Goal: Task Accomplishment & Management: Use online tool/utility

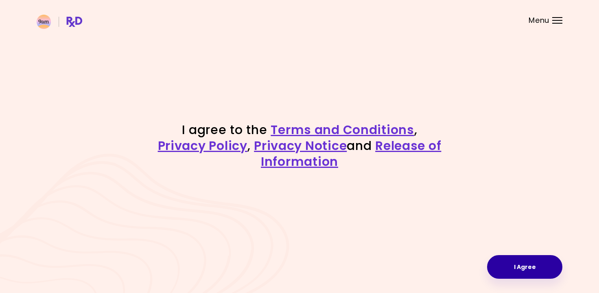
click at [525, 266] on button "I Agree" at bounding box center [524, 267] width 75 height 24
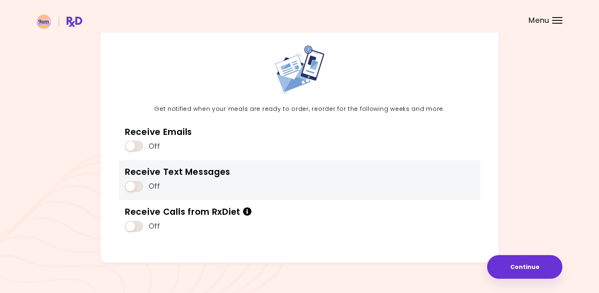
scroll to position [48, 0]
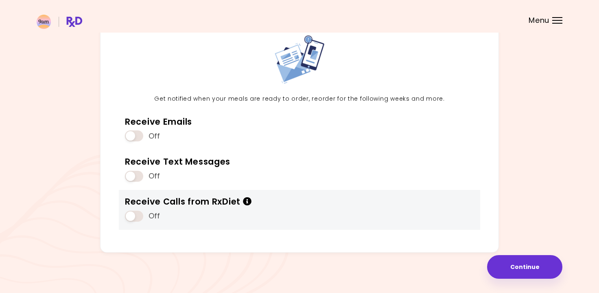
click at [138, 216] on span at bounding box center [134, 215] width 18 height 11
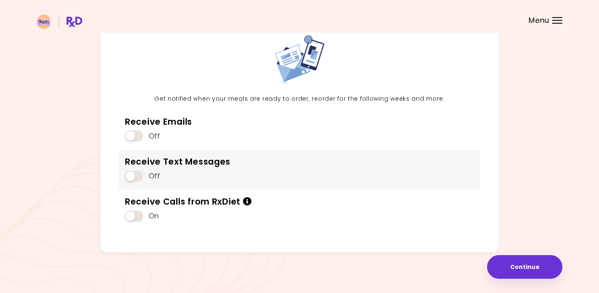
click at [136, 176] on span at bounding box center [134, 176] width 18 height 11
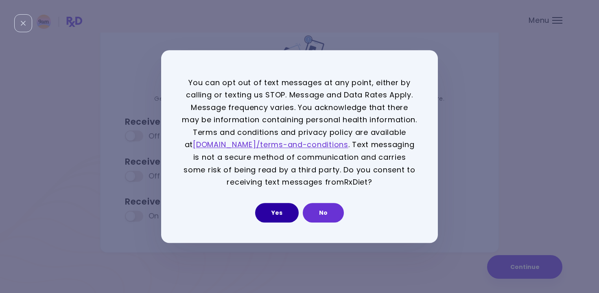
click at [285, 214] on button "Yes" at bounding box center [277, 213] width 44 height 20
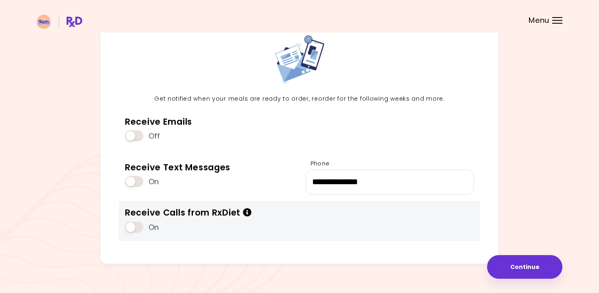
click at [132, 226] on span at bounding box center [134, 226] width 18 height 11
click at [137, 228] on span at bounding box center [134, 226] width 18 height 11
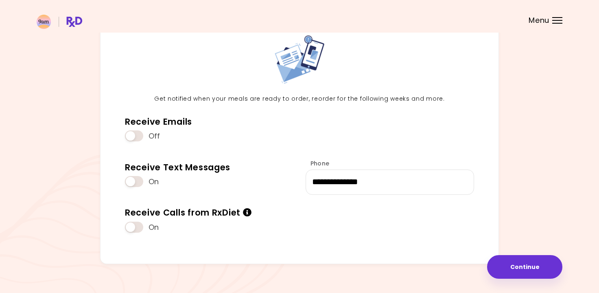
click at [557, 23] on div at bounding box center [557, 23] width 10 height 1
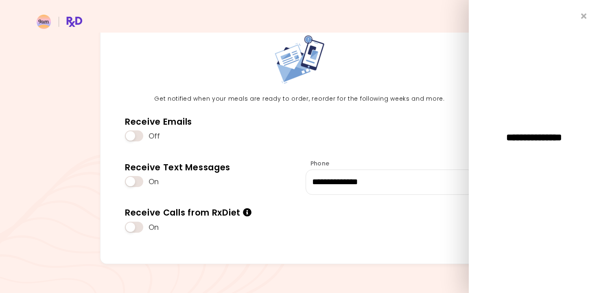
click at [446, 29] on header at bounding box center [299, 16] width 599 height 33
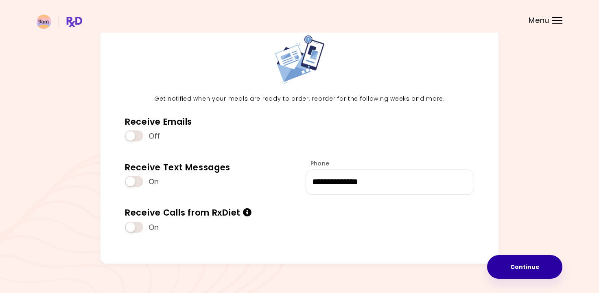
click at [526, 266] on button "Continue" at bounding box center [524, 267] width 75 height 24
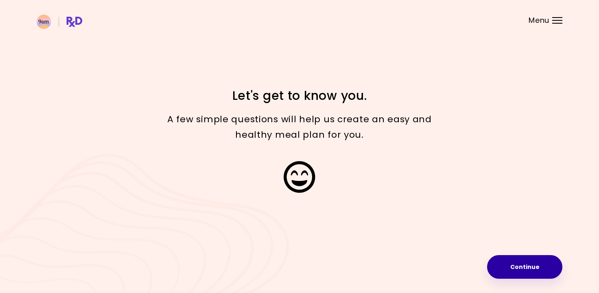
click at [526, 267] on button "Continue" at bounding box center [524, 267] width 75 height 24
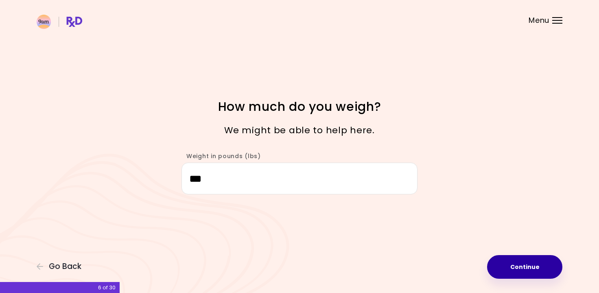
click at [524, 267] on button "Continue" at bounding box center [524, 267] width 75 height 24
select select "****"
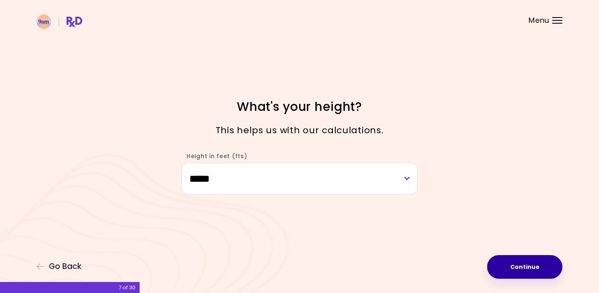
click at [524, 267] on button "Continue" at bounding box center [524, 267] width 75 height 24
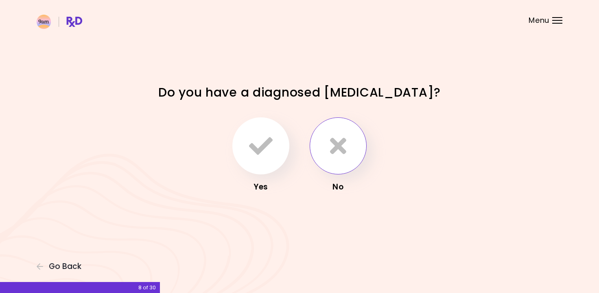
click at [331, 151] on icon "button" at bounding box center [338, 146] width 16 height 24
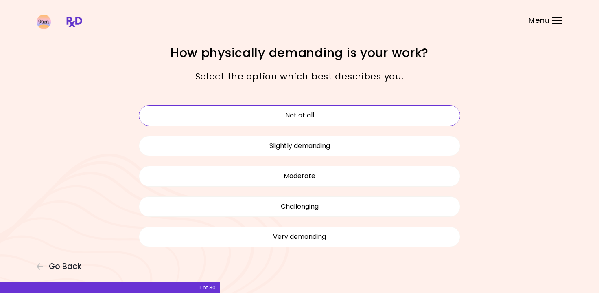
click at [300, 116] on button "Not at all" at bounding box center [300, 115] width 322 height 20
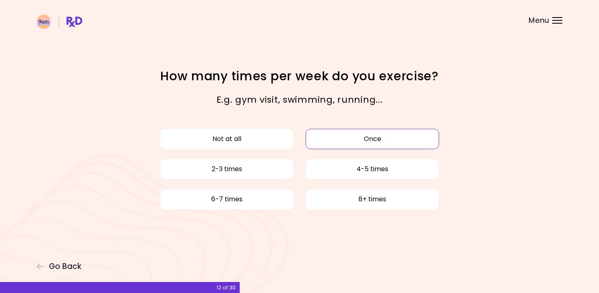
click at [362, 140] on button "Once" at bounding box center [372, 139] width 133 height 20
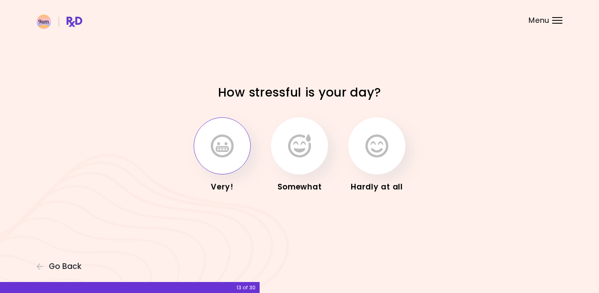
click at [236, 154] on button "button" at bounding box center [222, 145] width 57 height 57
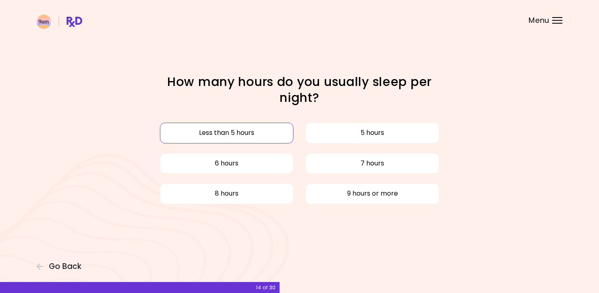
click at [242, 131] on button "Less than 5 hours" at bounding box center [226, 133] width 133 height 20
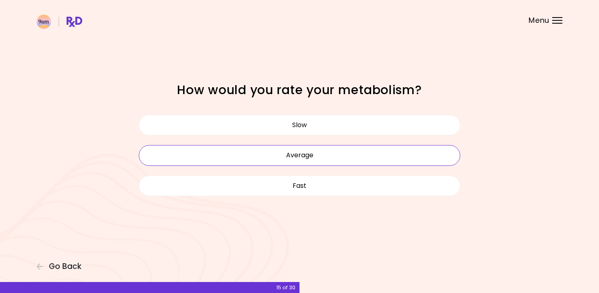
click at [306, 156] on button "Average" at bounding box center [300, 155] width 322 height 20
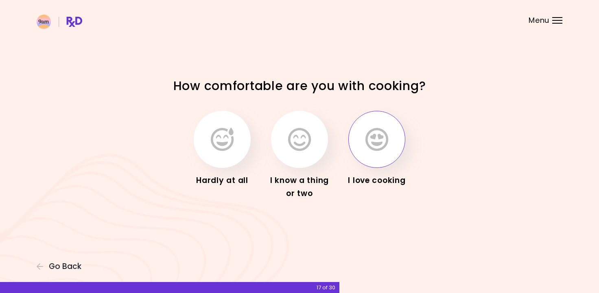
click at [377, 147] on icon "button" at bounding box center [376, 139] width 23 height 24
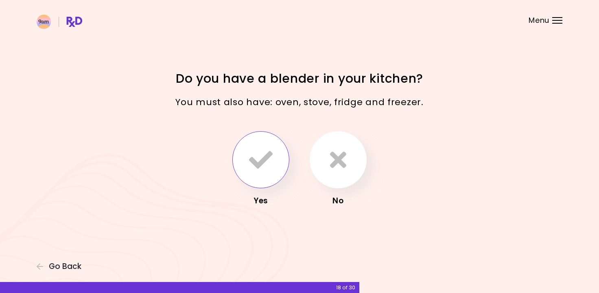
click at [260, 164] on icon "button" at bounding box center [261, 160] width 24 height 24
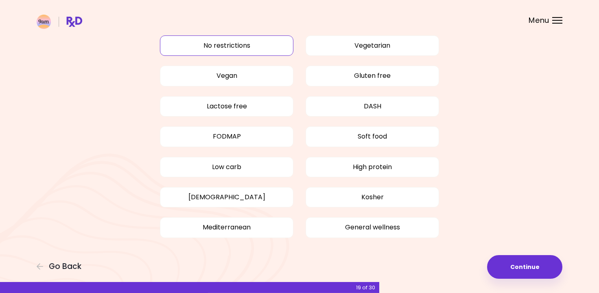
scroll to position [42, 0]
click at [243, 109] on button "Lactose free" at bounding box center [226, 106] width 133 height 20
click at [237, 43] on button "No restrictions" at bounding box center [226, 45] width 133 height 20
click at [232, 108] on button "Lactose free" at bounding box center [226, 106] width 133 height 20
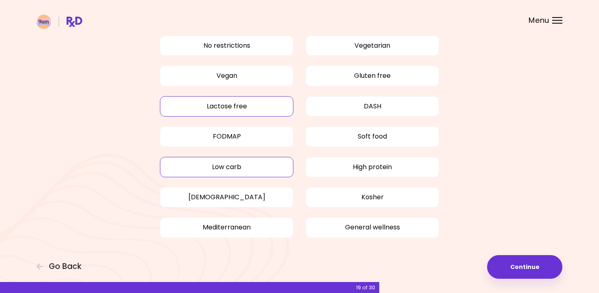
click at [258, 164] on button "Low carb" at bounding box center [226, 167] width 133 height 20
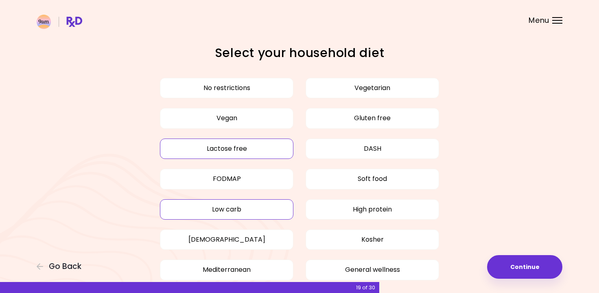
scroll to position [46, 0]
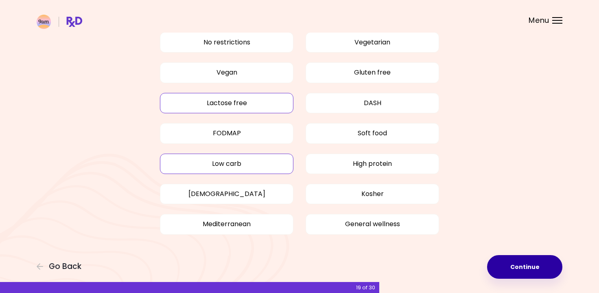
click at [509, 263] on button "Continue" at bounding box center [524, 267] width 75 height 24
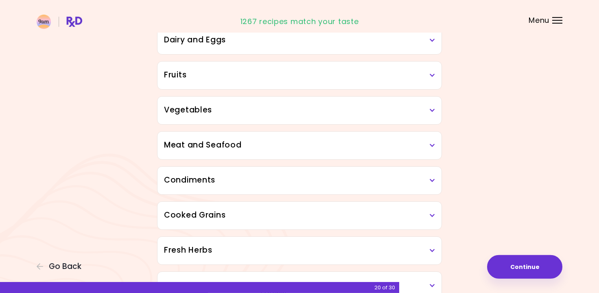
scroll to position [131, 0]
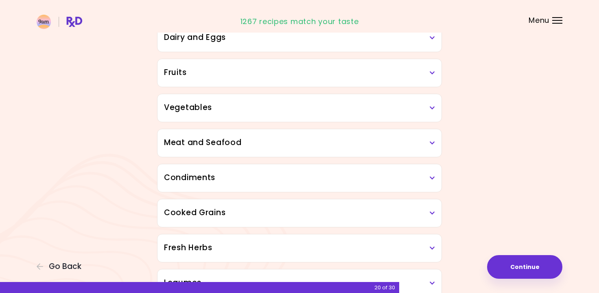
click at [433, 176] on icon at bounding box center [432, 178] width 5 height 6
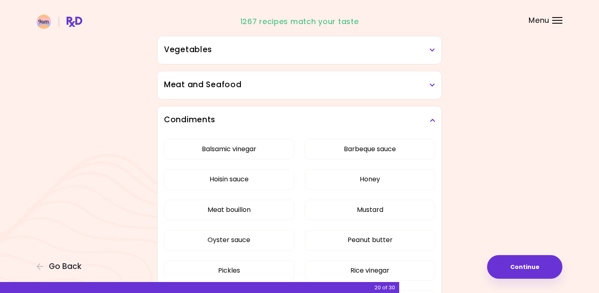
scroll to position [189, 0]
click at [430, 121] on icon at bounding box center [432, 120] width 5 height 6
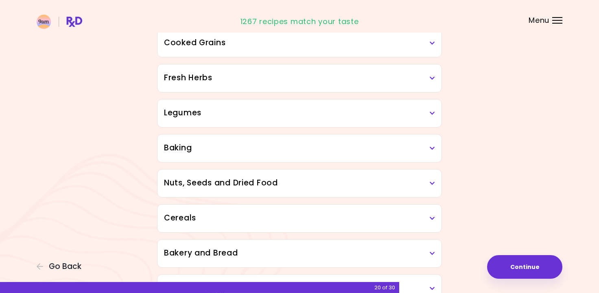
scroll to position [305, 0]
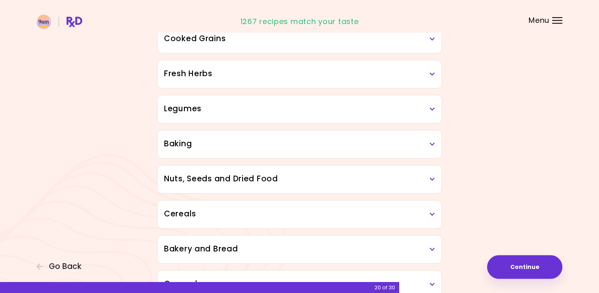
click at [432, 141] on icon at bounding box center [432, 144] width 5 height 6
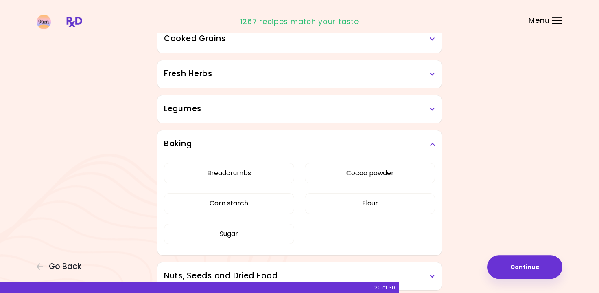
click at [432, 141] on icon at bounding box center [432, 144] width 5 height 6
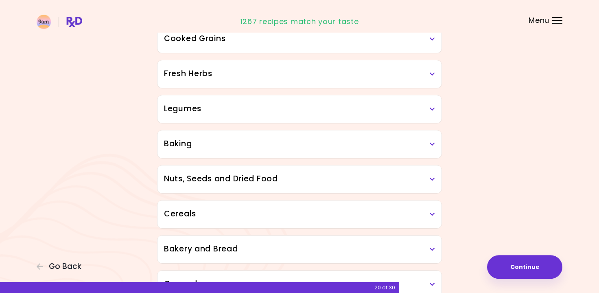
click at [279, 153] on div "Baking" at bounding box center [300, 144] width 284 height 28
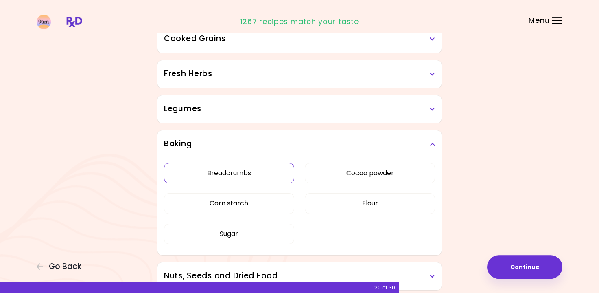
click at [247, 171] on button "Breadcrumbs" at bounding box center [229, 173] width 130 height 20
click at [369, 172] on button "Cocoa powder" at bounding box center [370, 173] width 130 height 20
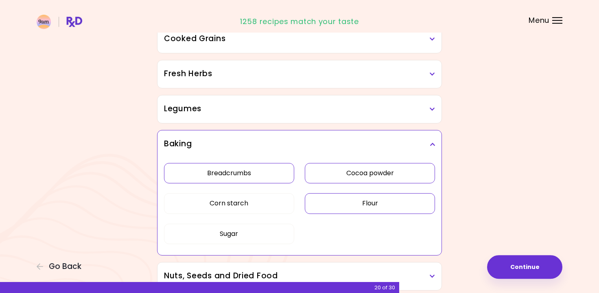
click at [368, 196] on button "Flour" at bounding box center [370, 203] width 130 height 20
click at [272, 206] on button "Corn starch" at bounding box center [229, 203] width 130 height 20
click at [259, 231] on button "Sugar" at bounding box center [229, 233] width 130 height 20
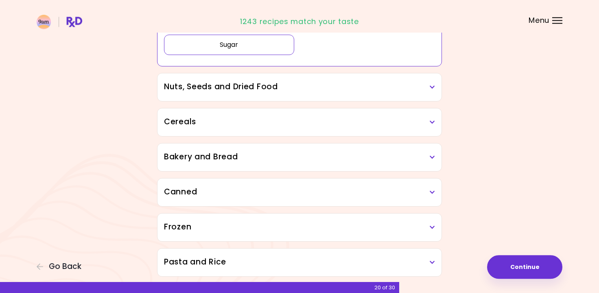
scroll to position [500, 0]
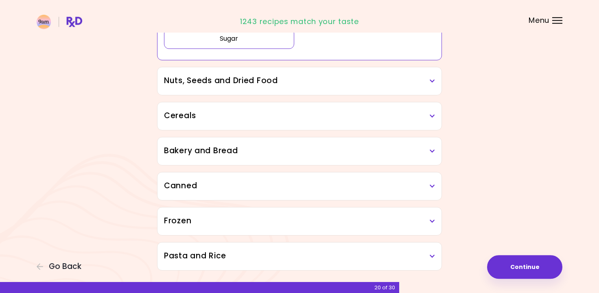
click at [431, 118] on h3 "Cereals" at bounding box center [299, 116] width 271 height 12
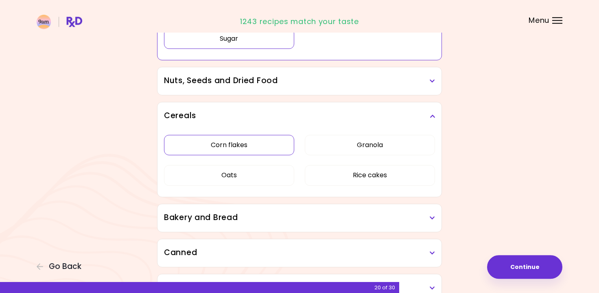
click at [255, 149] on div "Corn flakes Granola Oats Rice cakes" at bounding box center [299, 163] width 271 height 67
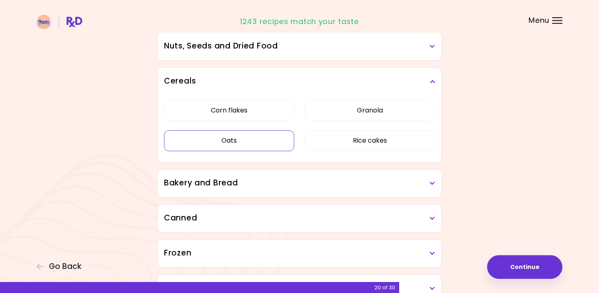
scroll to position [437, 0]
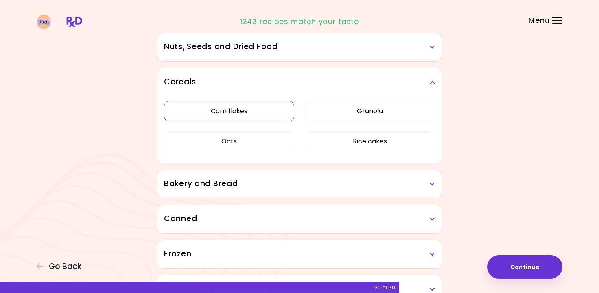
click at [256, 110] on button "Corn flakes" at bounding box center [229, 111] width 130 height 20
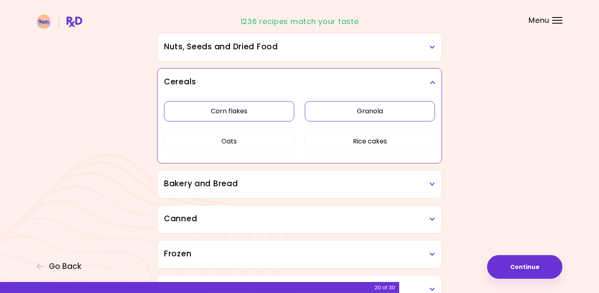
click at [359, 109] on button "Granola" at bounding box center [370, 111] width 130 height 20
click at [381, 136] on button "Rice cakes" at bounding box center [370, 141] width 130 height 20
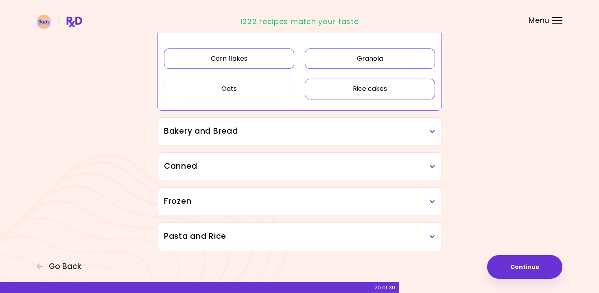
scroll to position [489, 0]
click at [427, 131] on h3 "Bakery and Bread" at bounding box center [299, 131] width 271 height 12
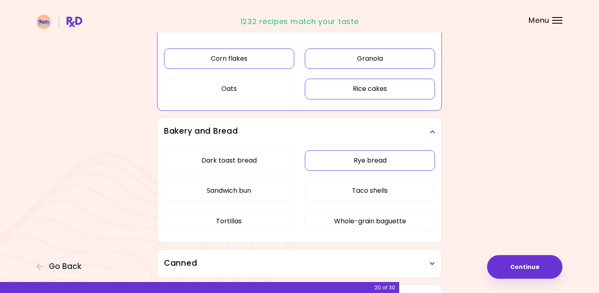
click at [382, 160] on div "Dark toast bread Rye bread Sandwich bun Taco shells Tortillas Whole-grain bague…" at bounding box center [299, 193] width 271 height 97
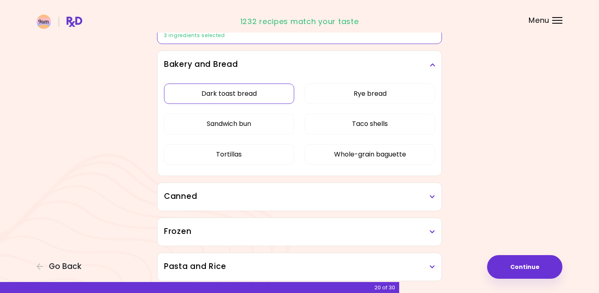
click at [251, 95] on button "Dark toast bread" at bounding box center [229, 93] width 130 height 20
click at [357, 89] on button "Rye bread" at bounding box center [370, 93] width 130 height 20
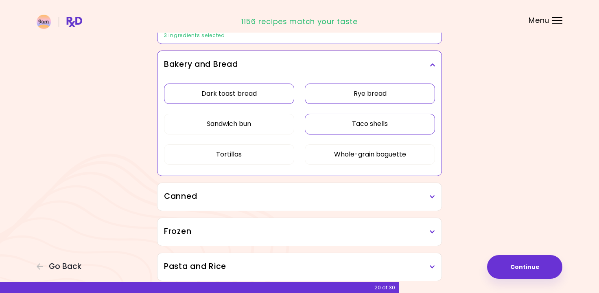
click at [365, 120] on button "Taco shells" at bounding box center [370, 124] width 130 height 20
click at [274, 126] on button "Sandwich bun" at bounding box center [229, 124] width 130 height 20
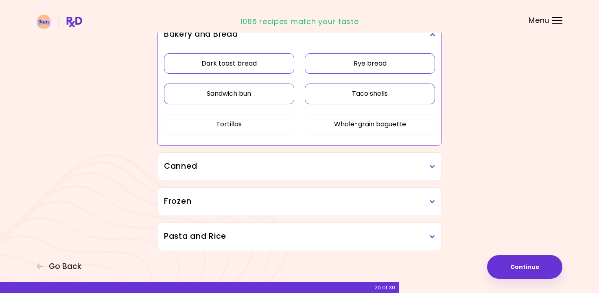
click at [432, 167] on icon at bounding box center [432, 167] width 5 height 6
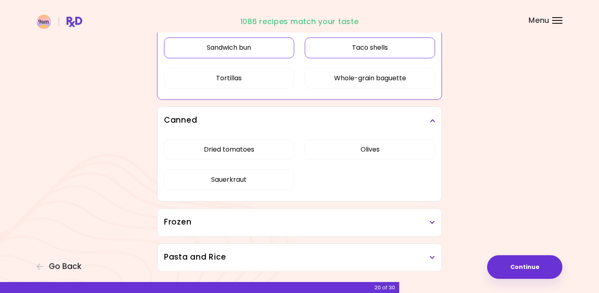
scroll to position [576, 0]
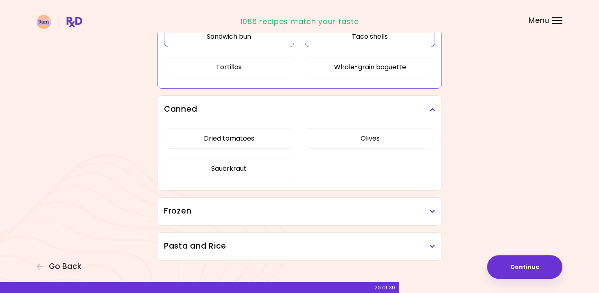
click at [431, 108] on icon at bounding box center [432, 110] width 5 height 6
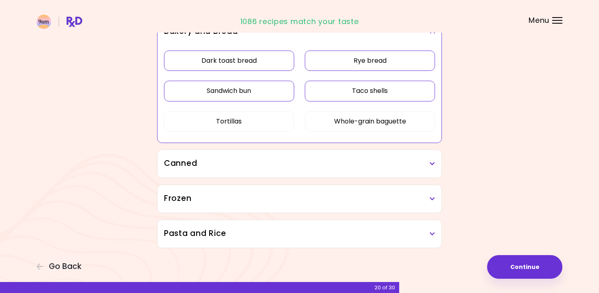
scroll to position [519, 0]
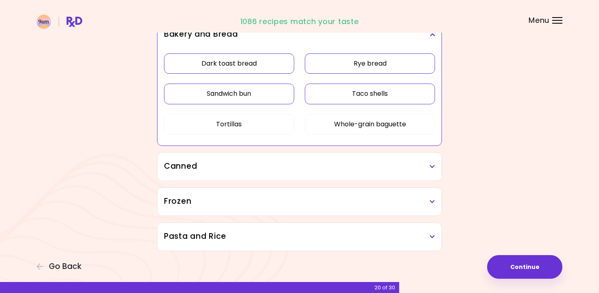
click at [435, 197] on div "Frozen" at bounding box center [300, 202] width 284 height 28
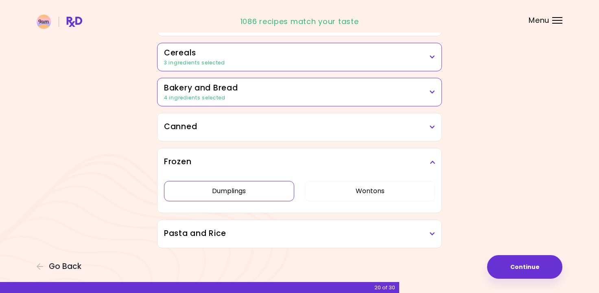
click at [237, 212] on div "Dumplings Wontons" at bounding box center [299, 194] width 271 height 37
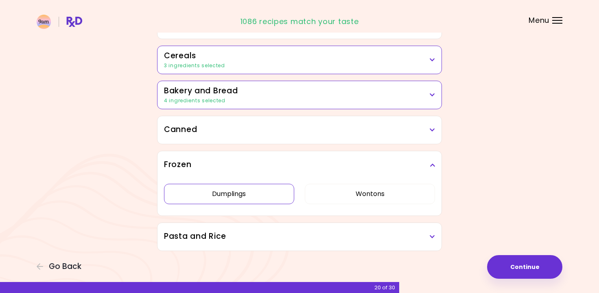
click at [246, 186] on button "Dumplings" at bounding box center [229, 194] width 130 height 20
click at [432, 234] on icon at bounding box center [432, 237] width 5 height 6
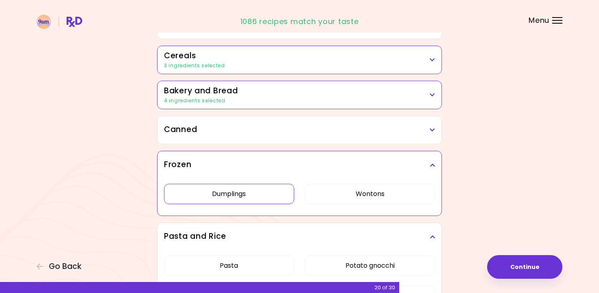
scroll to position [526, 0]
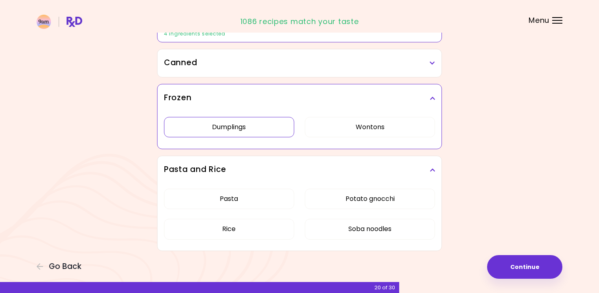
click at [435, 167] on icon at bounding box center [432, 170] width 5 height 6
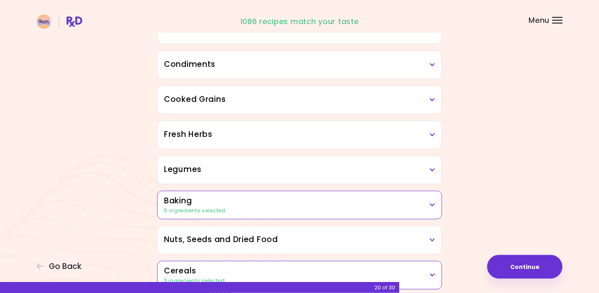
scroll to position [241, 0]
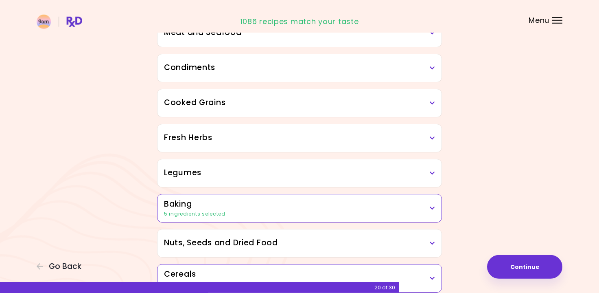
click at [433, 175] on h3 "Legumes" at bounding box center [299, 173] width 271 height 12
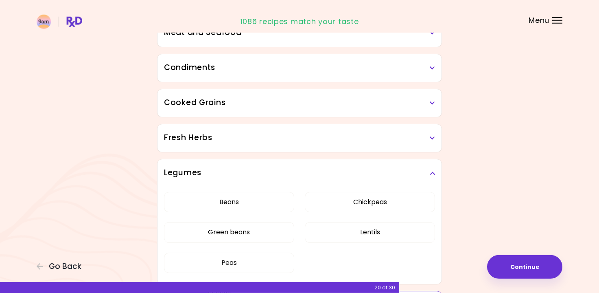
click at [432, 171] on icon at bounding box center [432, 173] width 5 height 6
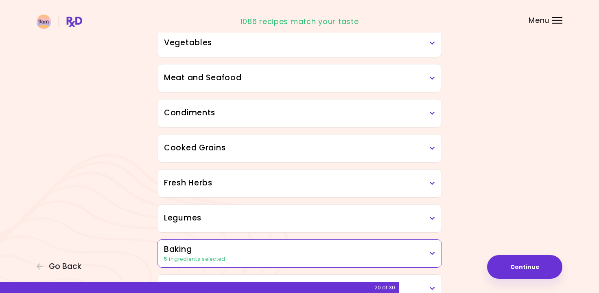
scroll to position [195, 0]
click at [431, 148] on icon at bounding box center [432, 149] width 5 height 6
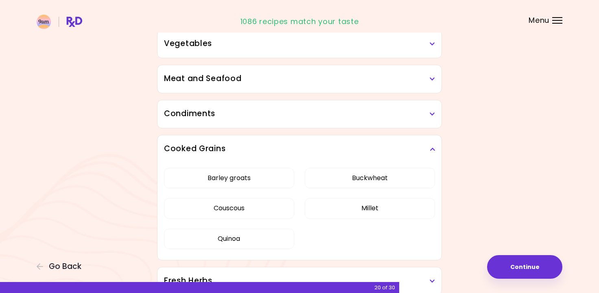
click at [431, 148] on icon at bounding box center [432, 149] width 5 height 6
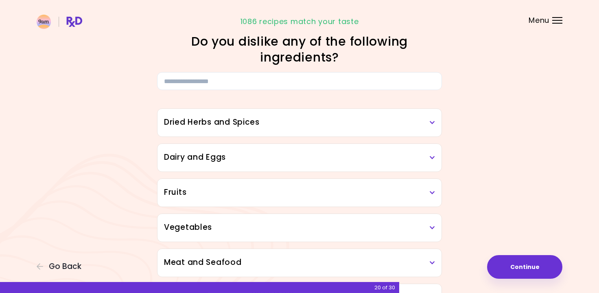
scroll to position [11, 0]
click at [433, 125] on icon at bounding box center [432, 123] width 5 height 6
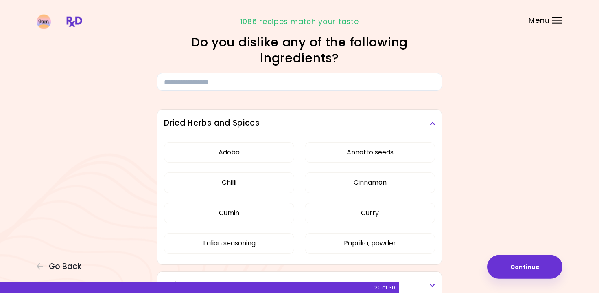
click at [433, 125] on icon at bounding box center [432, 123] width 5 height 6
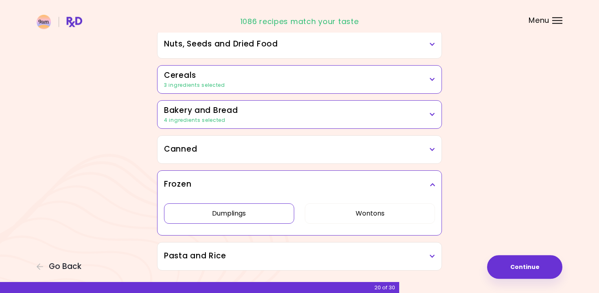
scroll to position [459, 0]
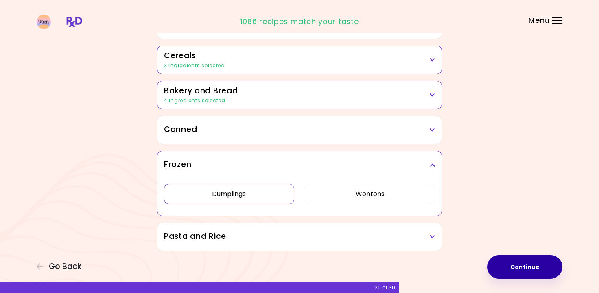
click at [522, 265] on button "Continue" at bounding box center [524, 267] width 75 height 24
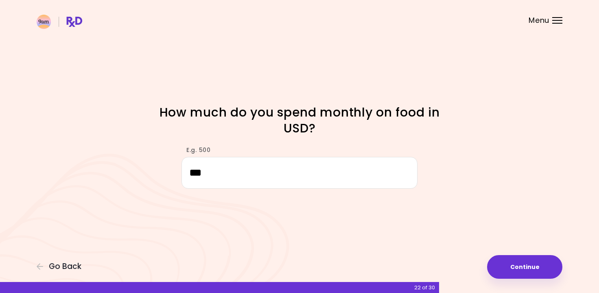
click at [470, 201] on div "Focusable invisible element How much do you spend monthly on food in USD? E.g. …" at bounding box center [299, 146] width 599 height 293
click at [258, 177] on input "***" at bounding box center [300, 172] width 236 height 31
type input "*"
type input "***"
click at [538, 269] on button "Continue" at bounding box center [524, 267] width 75 height 24
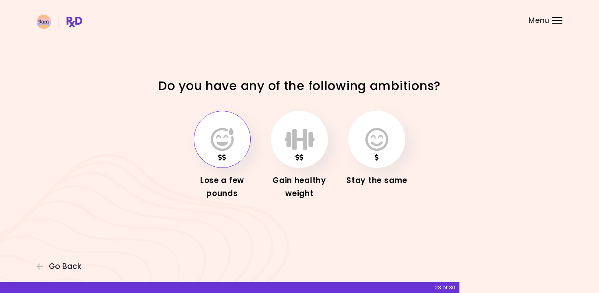
click at [227, 138] on icon "button" at bounding box center [222, 139] width 23 height 24
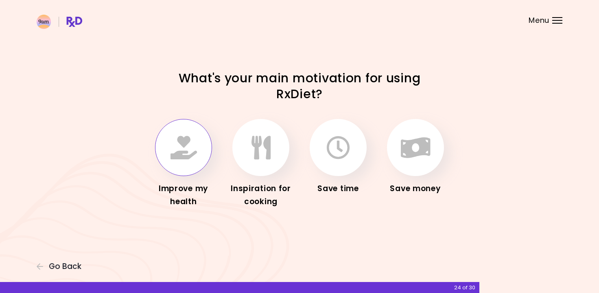
click at [183, 155] on icon "button" at bounding box center [184, 148] width 26 height 24
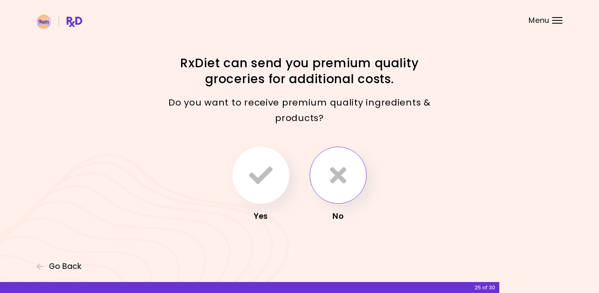
click at [346, 173] on icon "button" at bounding box center [338, 175] width 16 height 24
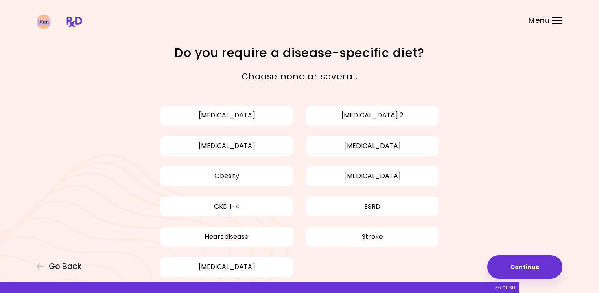
scroll to position [43, 0]
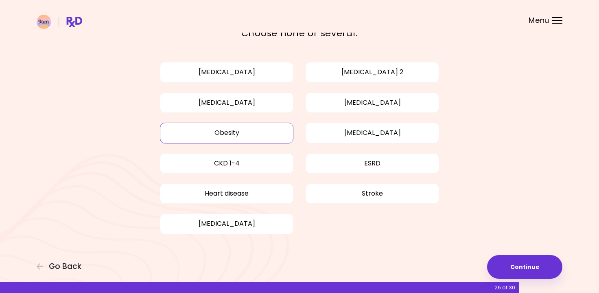
click at [251, 132] on button "Obesity" at bounding box center [226, 133] width 133 height 20
click at [246, 103] on button "[MEDICAL_DATA]" at bounding box center [226, 102] width 133 height 20
click at [250, 73] on button "[MEDICAL_DATA]" at bounding box center [226, 72] width 133 height 20
click at [369, 71] on button "[MEDICAL_DATA] 2" at bounding box center [372, 72] width 133 height 20
click at [263, 71] on button "[MEDICAL_DATA]" at bounding box center [226, 72] width 133 height 20
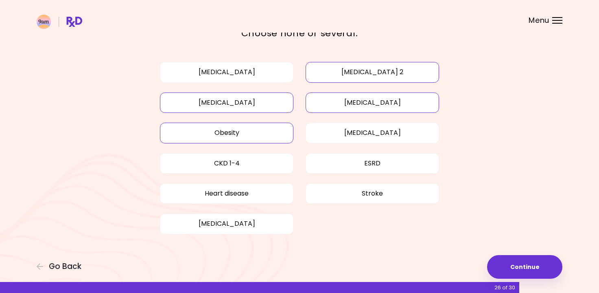
click at [400, 103] on button "[MEDICAL_DATA]" at bounding box center [372, 102] width 133 height 20
click at [528, 269] on button "Continue" at bounding box center [524, 267] width 75 height 24
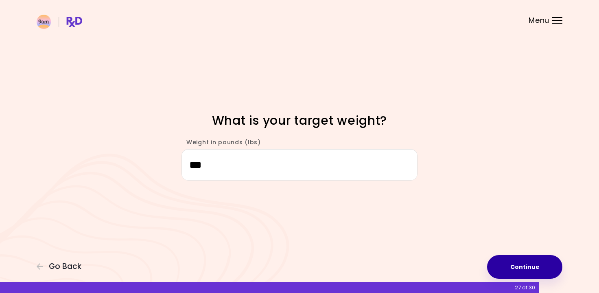
type input "***"
click at [538, 266] on button "Continue" at bounding box center [524, 267] width 75 height 24
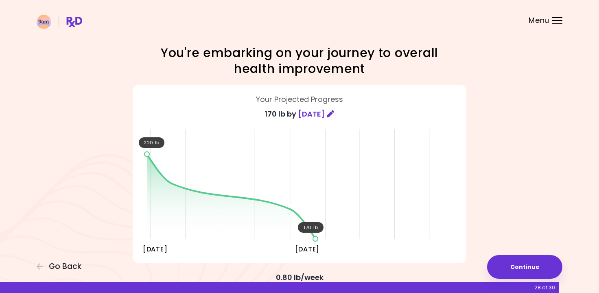
click at [334, 110] on icon at bounding box center [330, 113] width 7 height 7
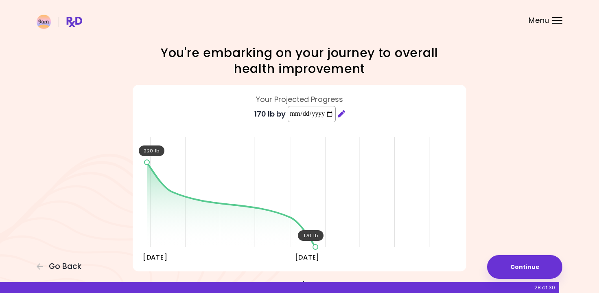
click at [333, 115] on input "**********" at bounding box center [312, 114] width 48 height 16
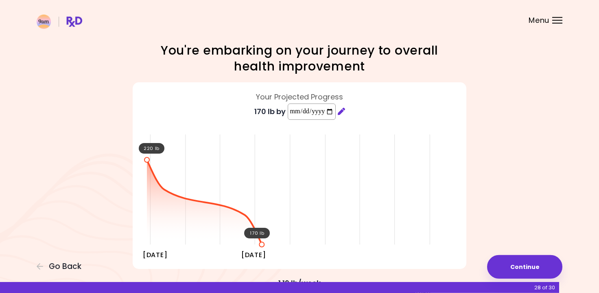
scroll to position [1, 0]
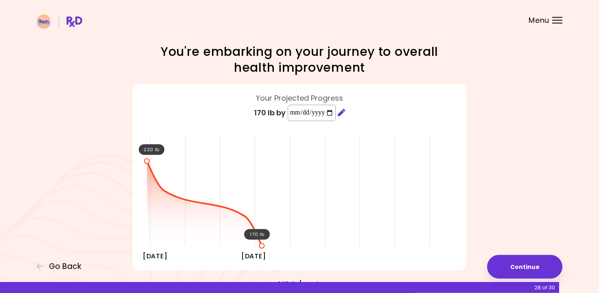
click at [335, 113] on input "**********" at bounding box center [312, 113] width 48 height 16
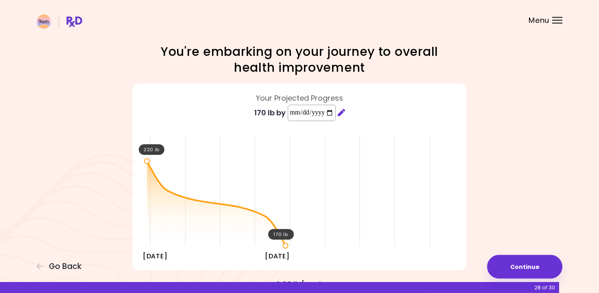
click at [336, 113] on input "**********" at bounding box center [312, 113] width 48 height 16
click at [335, 113] on input "**********" at bounding box center [312, 113] width 48 height 16
type input "**********"
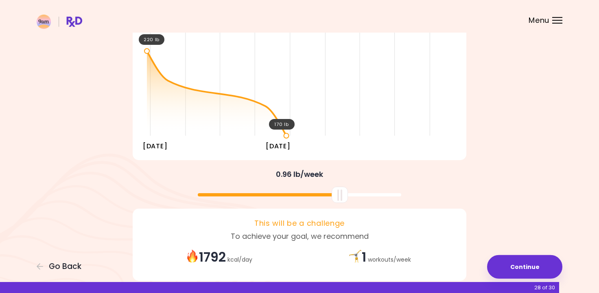
scroll to position [114, 0]
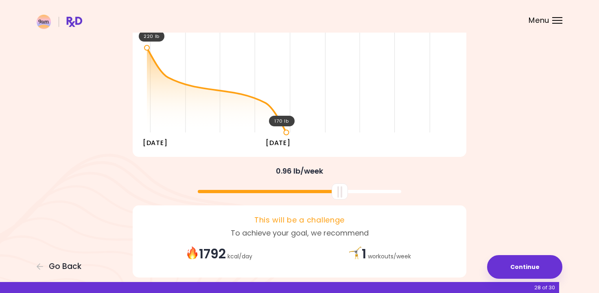
click at [371, 251] on div "1 workouts / week" at bounding box center [380, 254] width 161 height 18
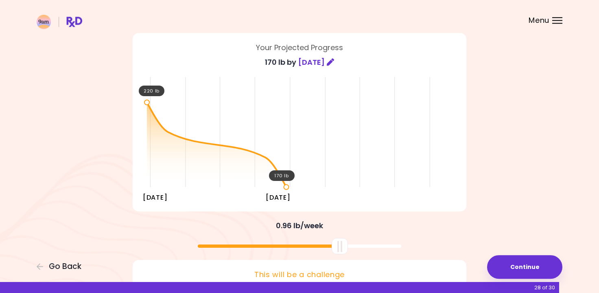
scroll to position [51, 0]
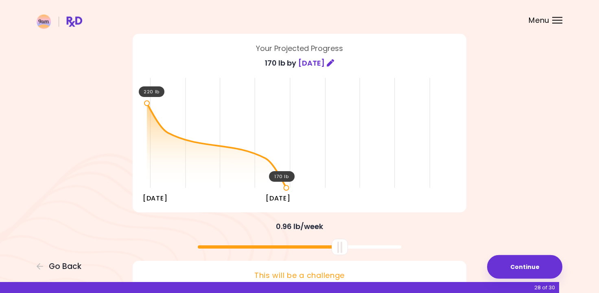
click at [334, 64] on icon at bounding box center [330, 62] width 7 height 7
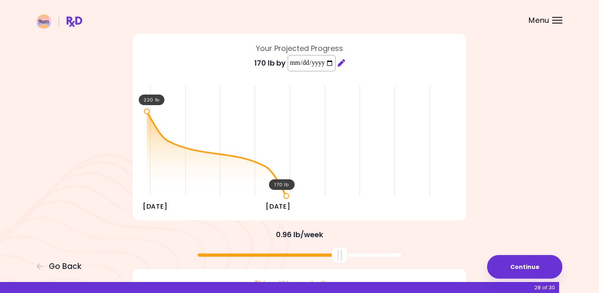
click at [333, 65] on input "**********" at bounding box center [312, 63] width 48 height 16
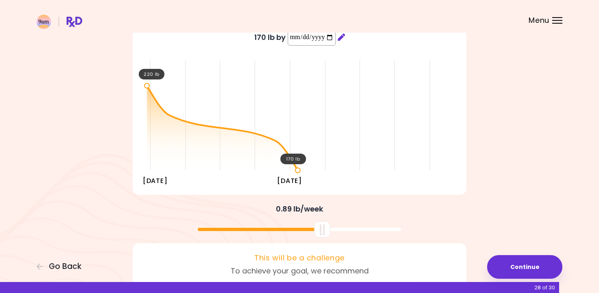
scroll to position [74, 0]
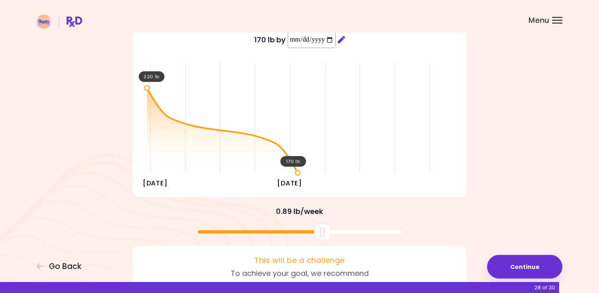
click at [334, 39] on input "**********" at bounding box center [312, 40] width 48 height 16
type input "**********"
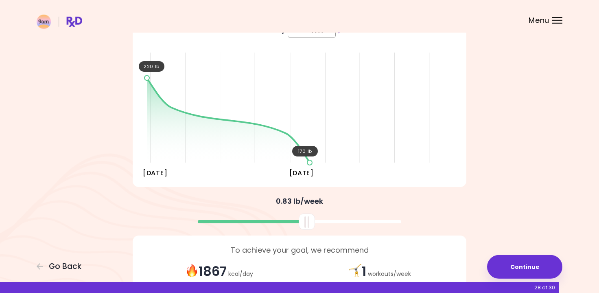
scroll to position [59, 0]
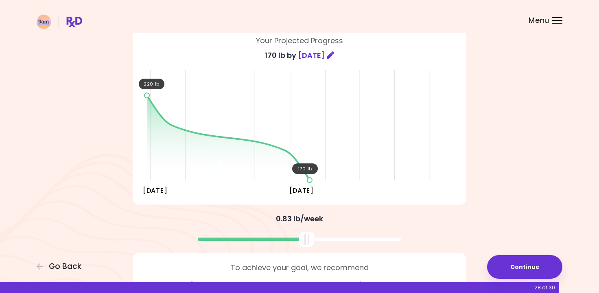
click at [358, 110] on div "220 lb 170 lb [DATE] [DATE]" at bounding box center [299, 123] width 305 height 122
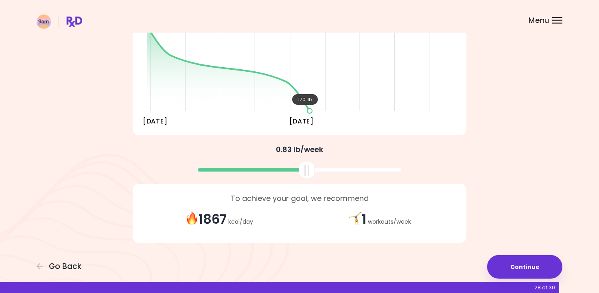
scroll to position [128, 0]
click at [521, 263] on button "Continue" at bounding box center [524, 267] width 75 height 24
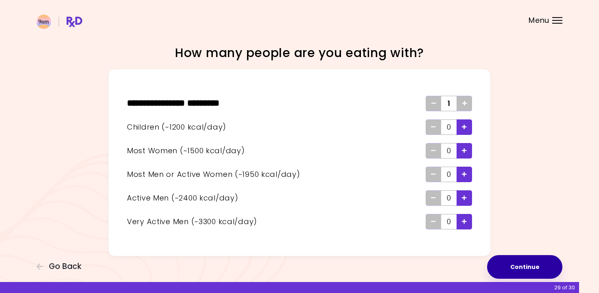
click at [522, 264] on button "Continue" at bounding box center [524, 267] width 75 height 24
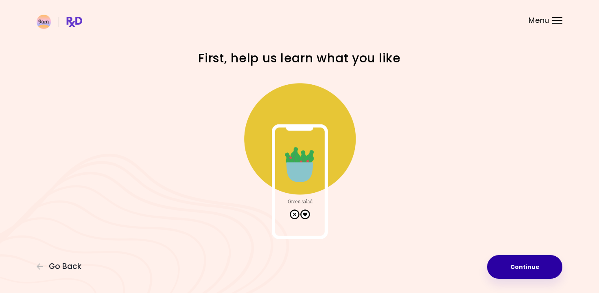
click at [522, 264] on button "Continue" at bounding box center [524, 267] width 75 height 24
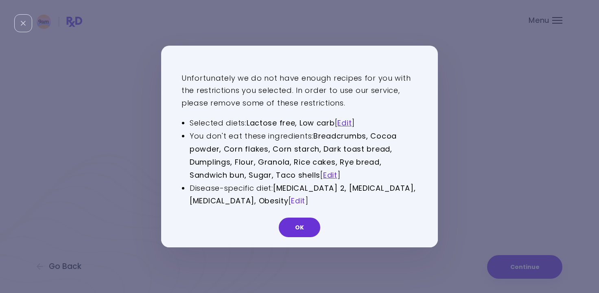
click at [305, 198] on link "Edit" at bounding box center [298, 201] width 14 height 10
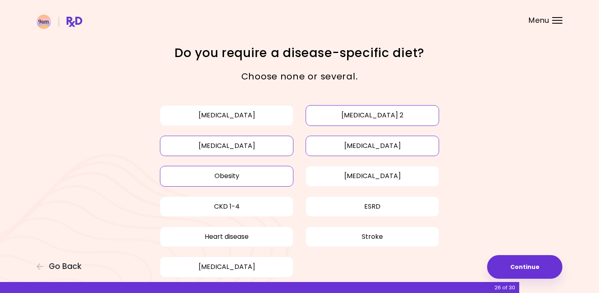
click at [238, 147] on button "[MEDICAL_DATA]" at bounding box center [226, 146] width 133 height 20
click at [373, 144] on button "[MEDICAL_DATA]" at bounding box center [372, 146] width 133 height 20
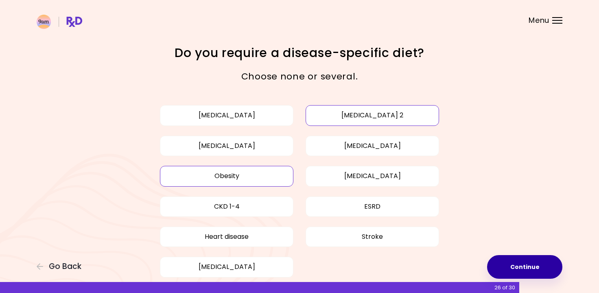
click at [534, 269] on button "Continue" at bounding box center [524, 267] width 75 height 24
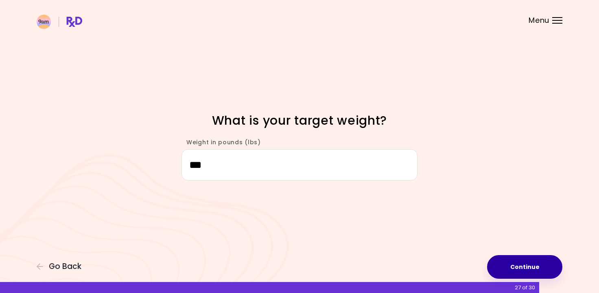
click at [527, 263] on button "Continue" at bounding box center [524, 267] width 75 height 24
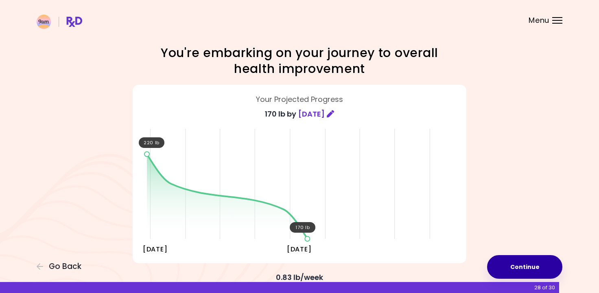
click at [527, 263] on button "Continue" at bounding box center [524, 267] width 75 height 24
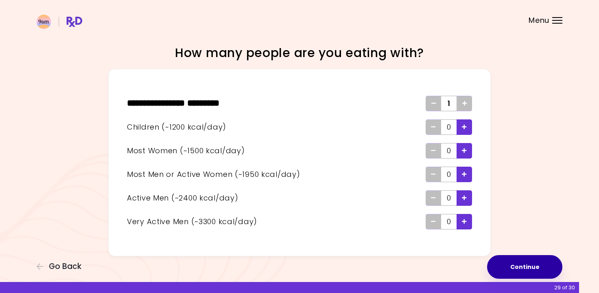
click at [527, 263] on button "Continue" at bounding box center [524, 267] width 75 height 24
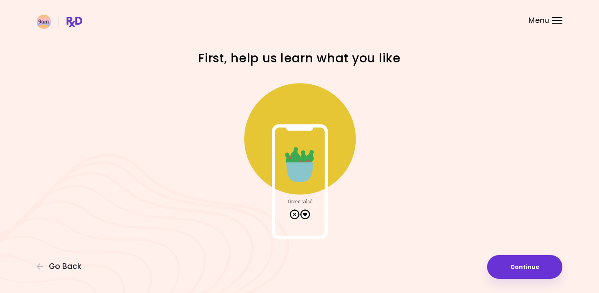
click at [302, 173] on img at bounding box center [299, 157] width 163 height 163
click at [306, 212] on img at bounding box center [299, 157] width 163 height 163
click at [528, 260] on button "Continue" at bounding box center [524, 267] width 75 height 24
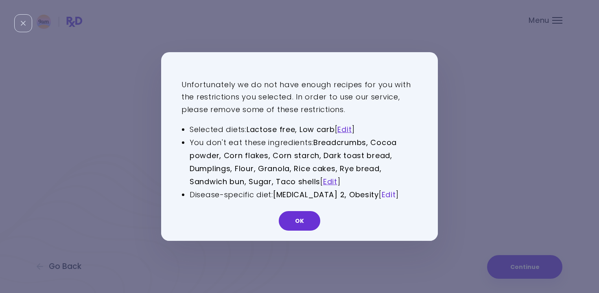
click at [383, 194] on link "Edit" at bounding box center [389, 194] width 14 height 10
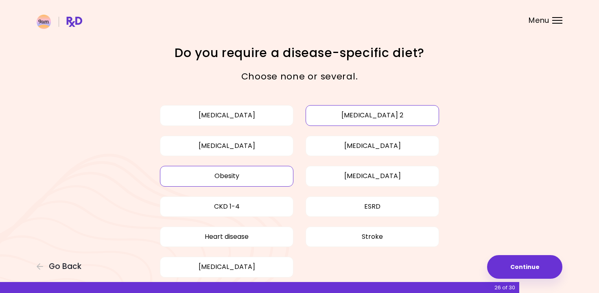
click at [356, 113] on button "[MEDICAL_DATA] 2" at bounding box center [372, 115] width 133 height 20
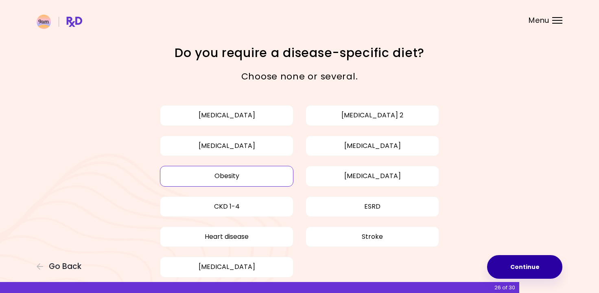
click at [527, 265] on button "Continue" at bounding box center [524, 267] width 75 height 24
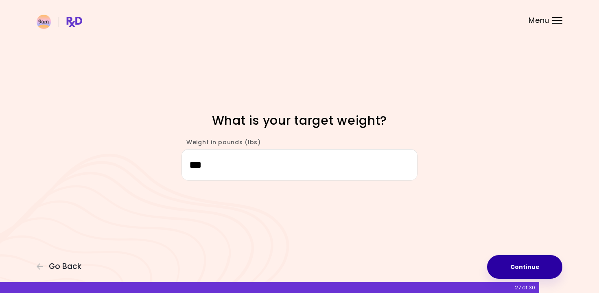
click at [528, 265] on button "Continue" at bounding box center [524, 267] width 75 height 24
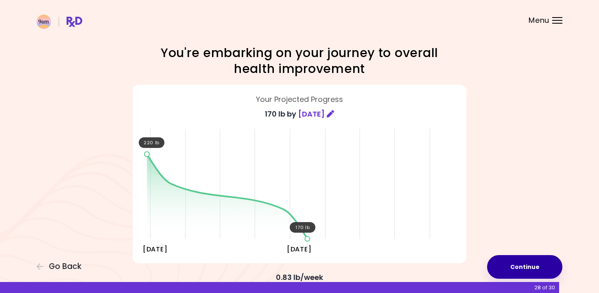
click at [528, 265] on button "Continue" at bounding box center [524, 267] width 75 height 24
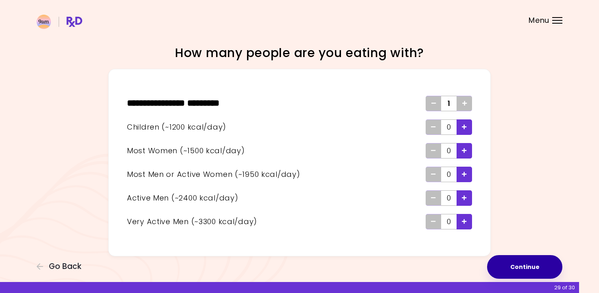
click at [528, 265] on button "Continue" at bounding box center [524, 267] width 75 height 24
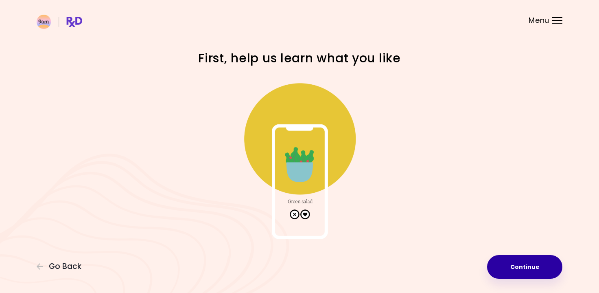
click at [528, 265] on button "Continue" at bounding box center [524, 267] width 75 height 24
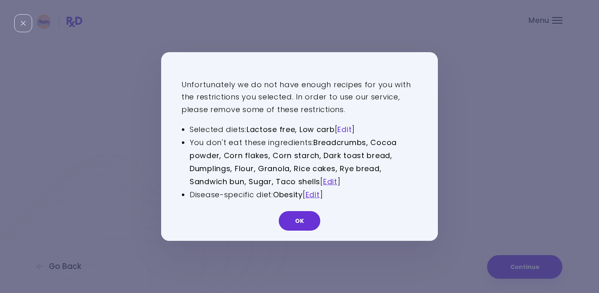
click at [349, 127] on link "Edit" at bounding box center [344, 129] width 14 height 10
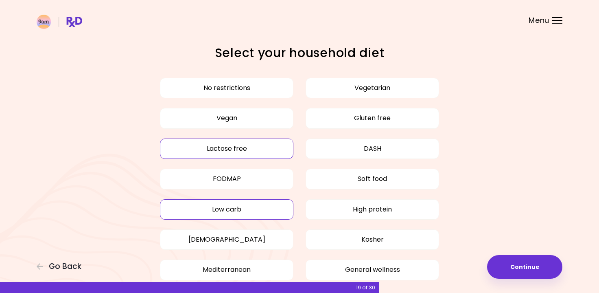
click at [242, 152] on button "Lactose free" at bounding box center [226, 148] width 133 height 20
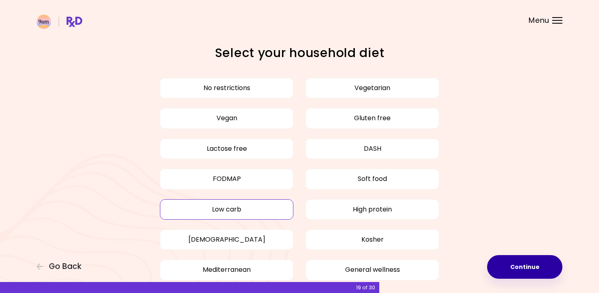
click at [531, 271] on button "Continue" at bounding box center [524, 267] width 75 height 24
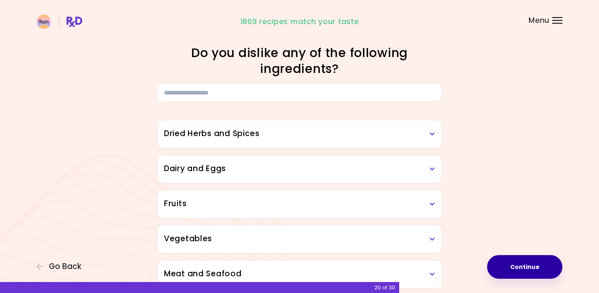
click at [531, 271] on button "Continue" at bounding box center [524, 267] width 75 height 24
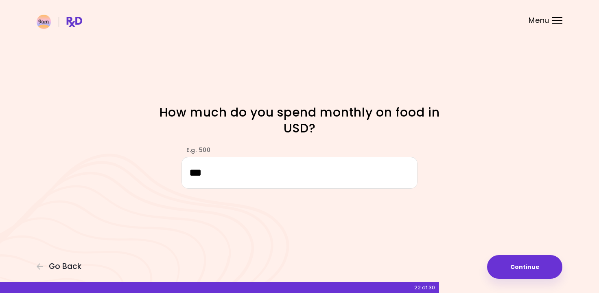
click at [531, 271] on button "Continue" at bounding box center [524, 267] width 75 height 24
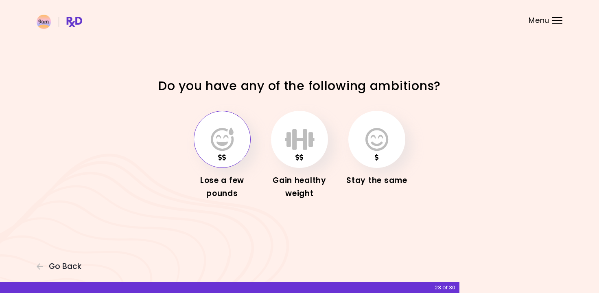
click at [223, 141] on icon "button" at bounding box center [222, 139] width 23 height 24
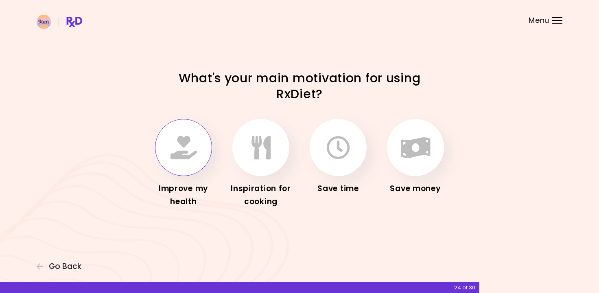
click at [184, 154] on icon "button" at bounding box center [184, 148] width 26 height 24
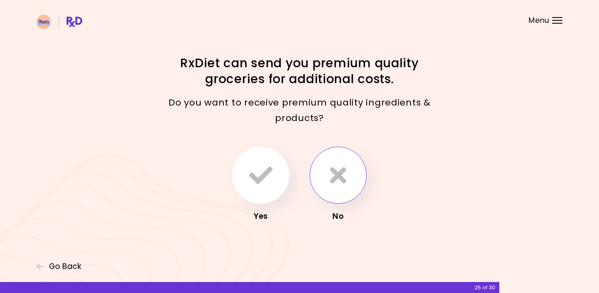
click at [338, 178] on icon "button" at bounding box center [338, 175] width 16 height 24
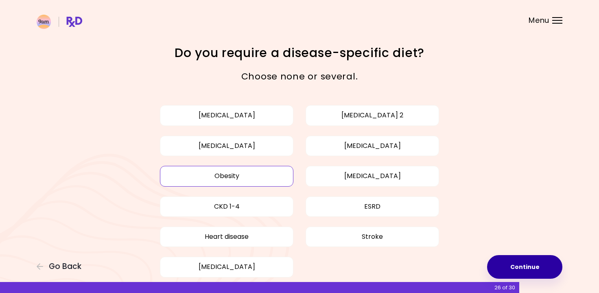
click at [532, 266] on button "Continue" at bounding box center [524, 267] width 75 height 24
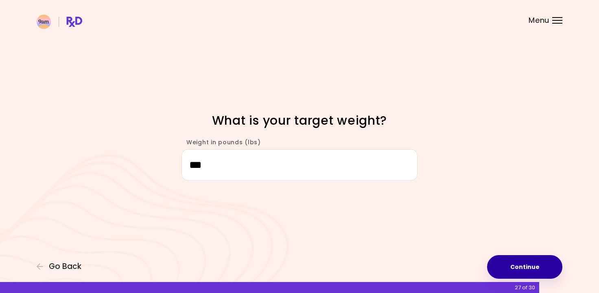
click at [532, 266] on button "Continue" at bounding box center [524, 267] width 75 height 24
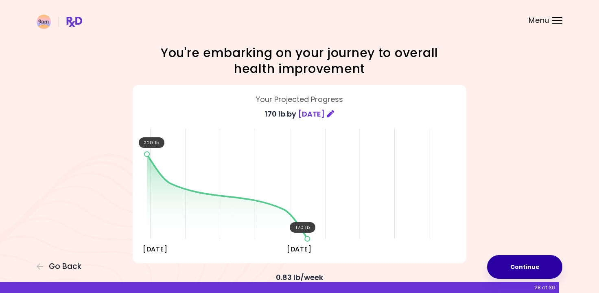
click at [532, 266] on button "Continue" at bounding box center [524, 267] width 75 height 24
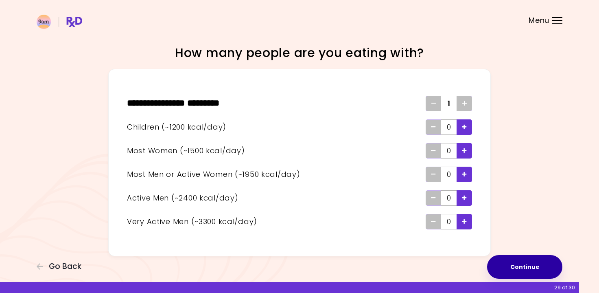
click at [532, 266] on button "Continue" at bounding box center [524, 267] width 75 height 24
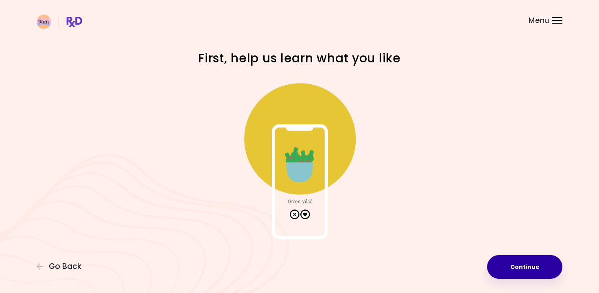
click at [532, 266] on button "Continue" at bounding box center [524, 267] width 75 height 24
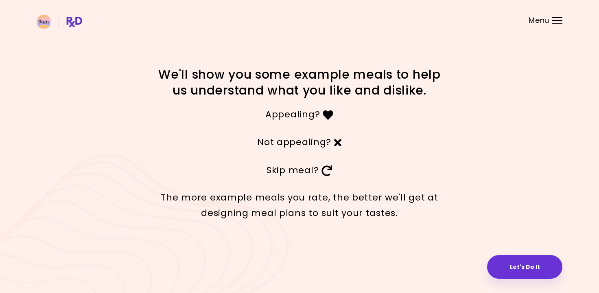
click at [532, 266] on button "Let's Do It" at bounding box center [524, 267] width 75 height 24
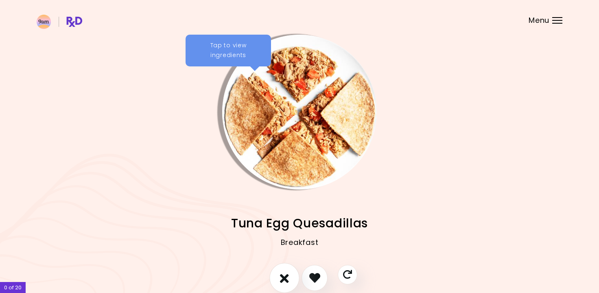
click at [287, 279] on icon "I don't like this recipe" at bounding box center [284, 277] width 9 height 13
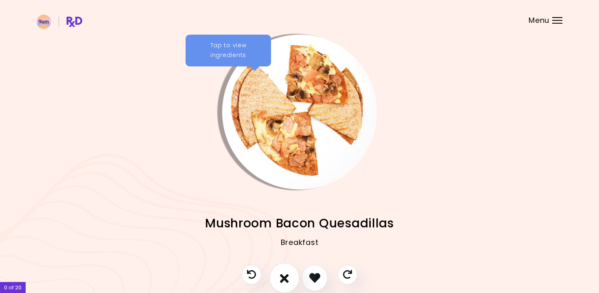
click at [287, 279] on icon "I don't like this recipe" at bounding box center [284, 277] width 9 height 13
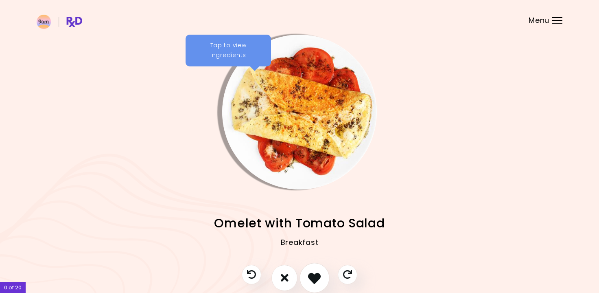
click at [316, 276] on icon "I like this recipe" at bounding box center [314, 277] width 13 height 13
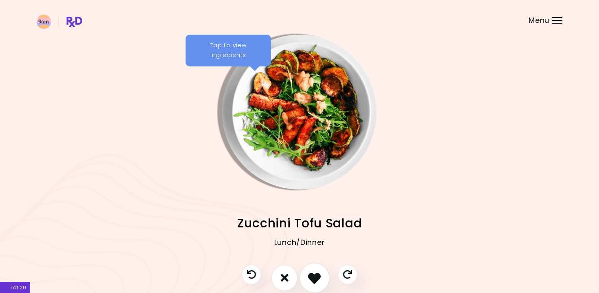
click at [316, 276] on icon "I like this recipe" at bounding box center [314, 277] width 13 height 13
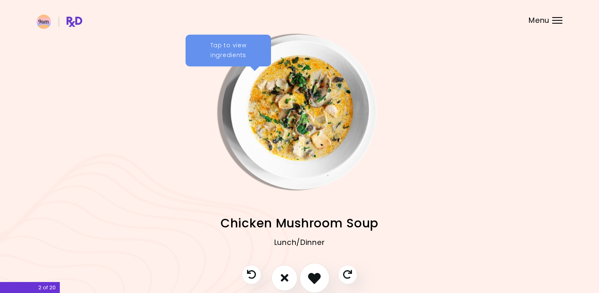
click at [316, 276] on icon "I like this recipe" at bounding box center [314, 277] width 13 height 13
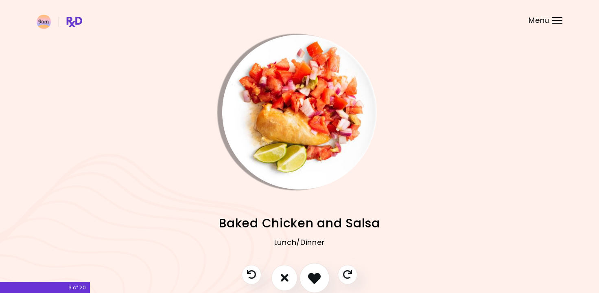
click at [316, 276] on icon "I like this recipe" at bounding box center [314, 277] width 13 height 13
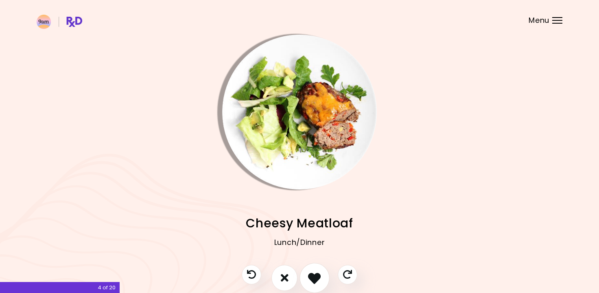
click at [316, 276] on icon "I like this recipe" at bounding box center [314, 277] width 13 height 13
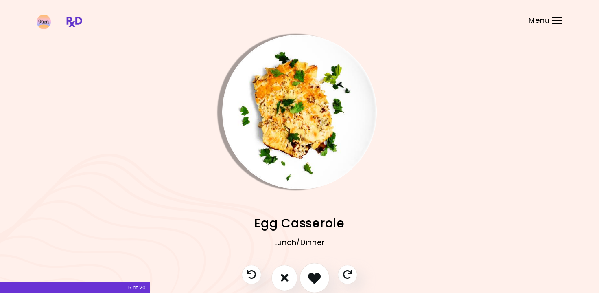
click at [316, 276] on icon "I like this recipe" at bounding box center [314, 277] width 13 height 13
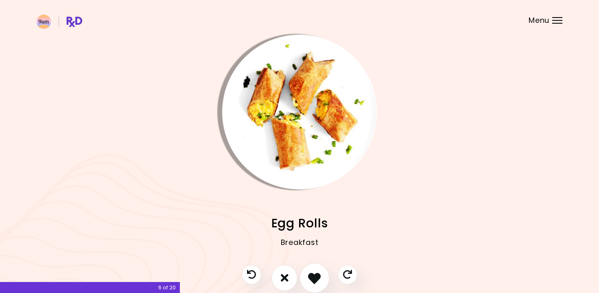
click at [316, 276] on icon "I like this recipe" at bounding box center [314, 277] width 13 height 13
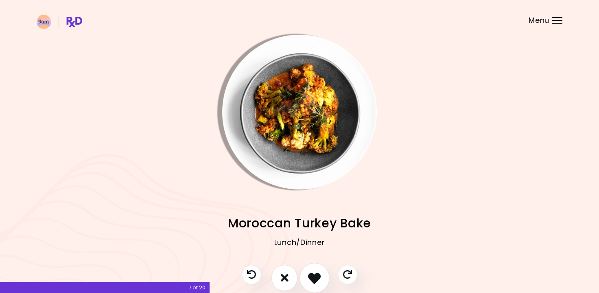
click at [316, 276] on icon "I like this recipe" at bounding box center [314, 277] width 13 height 13
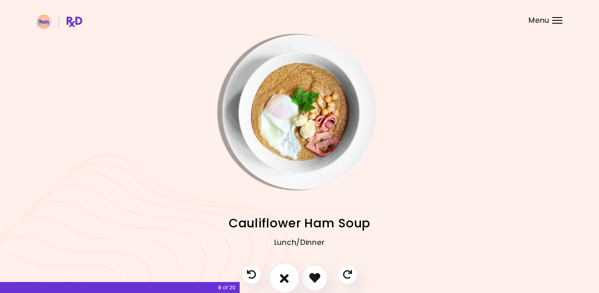
click at [284, 276] on icon "I don't like this recipe" at bounding box center [284, 277] width 9 height 13
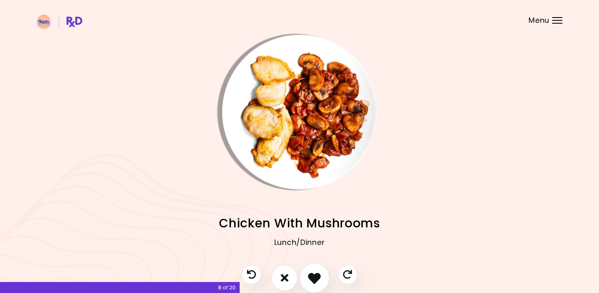
click at [312, 274] on icon "I like this recipe" at bounding box center [314, 277] width 13 height 13
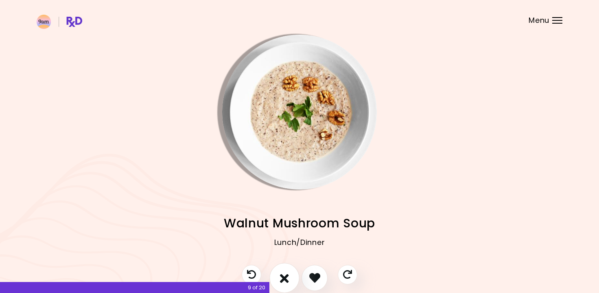
click at [286, 277] on icon "I don't like this recipe" at bounding box center [284, 277] width 9 height 13
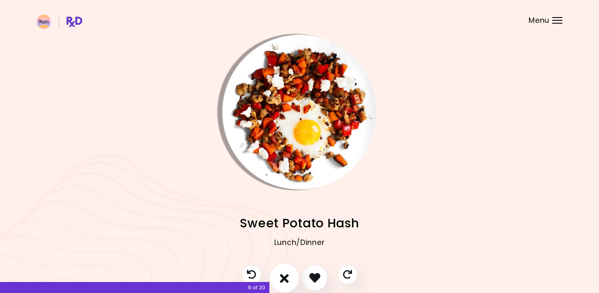
click at [286, 277] on icon "I don't like this recipe" at bounding box center [284, 277] width 9 height 13
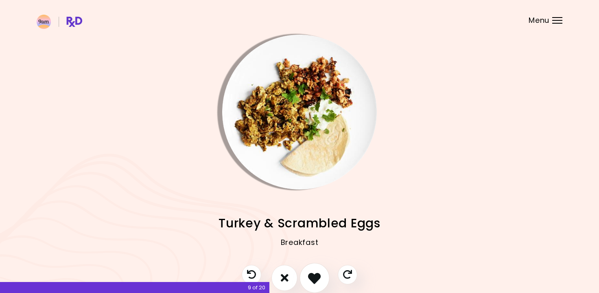
click at [315, 276] on icon "I like this recipe" at bounding box center [314, 277] width 13 height 13
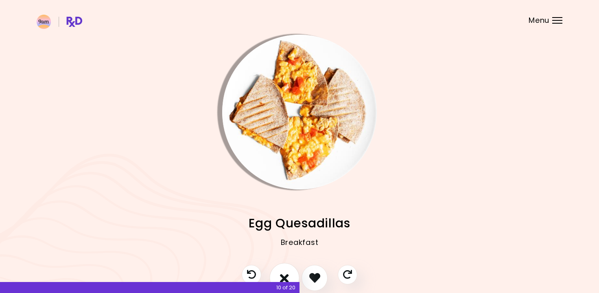
click at [284, 276] on icon "I don't like this recipe" at bounding box center [284, 277] width 9 height 13
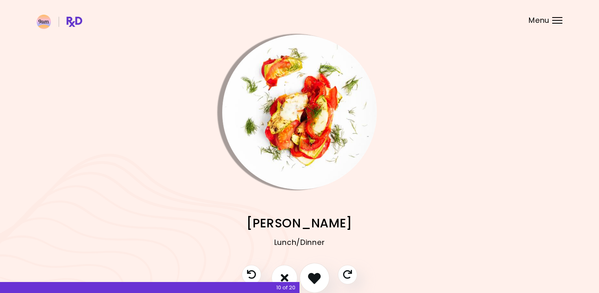
click at [313, 274] on icon "I like this recipe" at bounding box center [314, 277] width 13 height 13
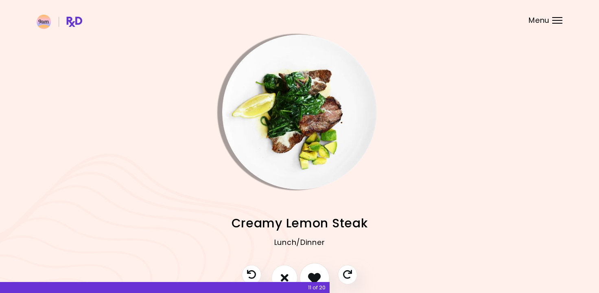
click at [313, 274] on icon "I like this recipe" at bounding box center [314, 277] width 13 height 13
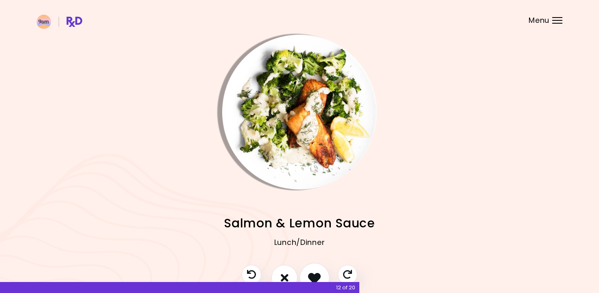
click at [313, 274] on icon "I like this recipe" at bounding box center [314, 277] width 13 height 13
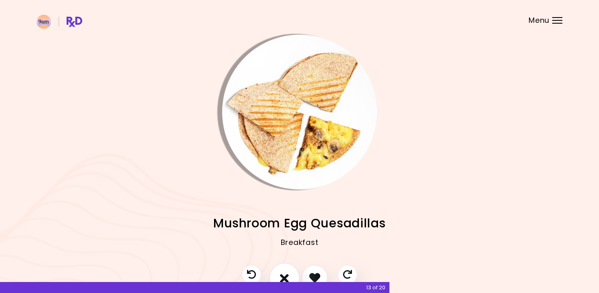
click at [292, 274] on button "I don't like this recipe" at bounding box center [284, 278] width 30 height 30
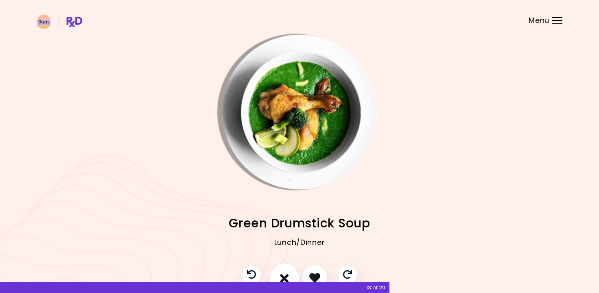
click at [292, 274] on button "I don't like this recipe" at bounding box center [284, 278] width 30 height 30
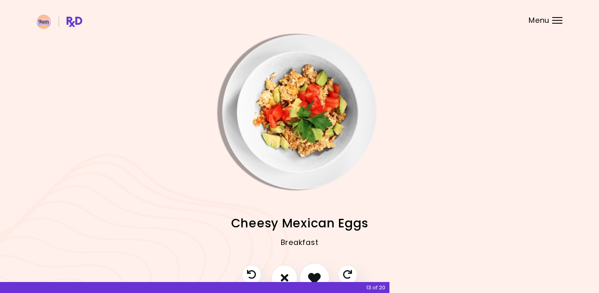
click at [314, 276] on icon "I like this recipe" at bounding box center [314, 277] width 13 height 13
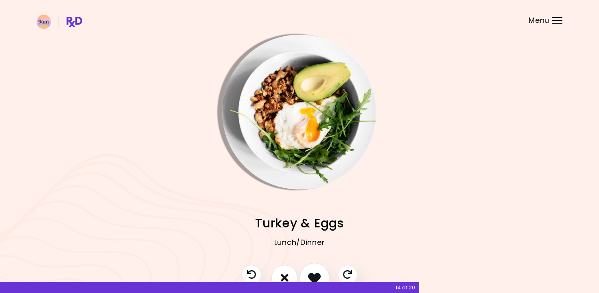
click at [314, 276] on icon "I like this recipe" at bounding box center [314, 277] width 13 height 13
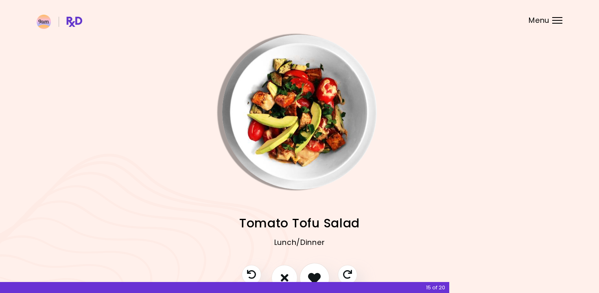
click at [314, 276] on icon "I like this recipe" at bounding box center [314, 277] width 13 height 13
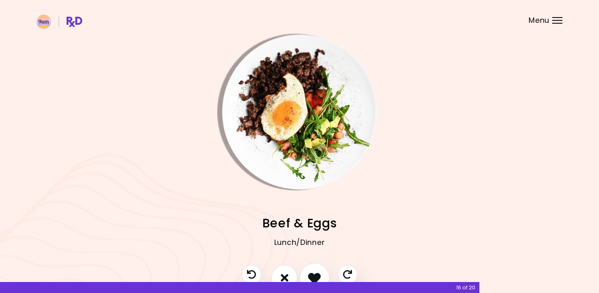
click at [314, 276] on icon "I like this recipe" at bounding box center [314, 277] width 13 height 13
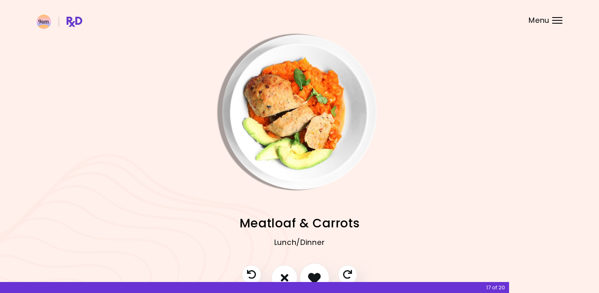
click at [314, 276] on icon "I like this recipe" at bounding box center [314, 277] width 13 height 13
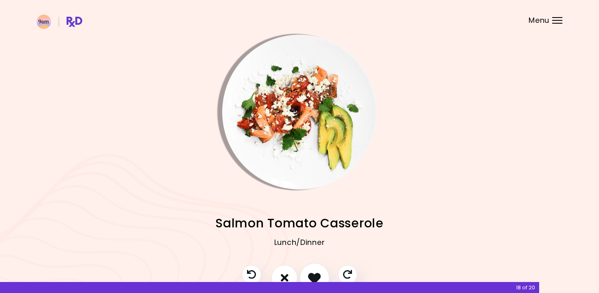
click at [314, 276] on icon "I like this recipe" at bounding box center [314, 277] width 13 height 13
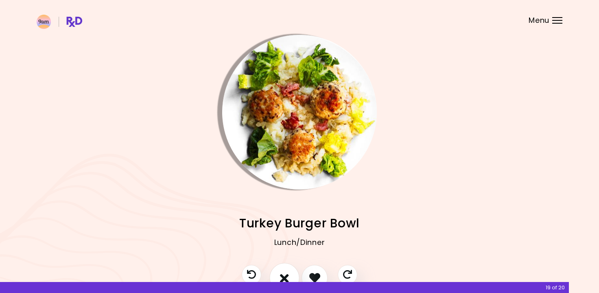
click at [282, 273] on icon "I don't like this recipe" at bounding box center [284, 277] width 9 height 13
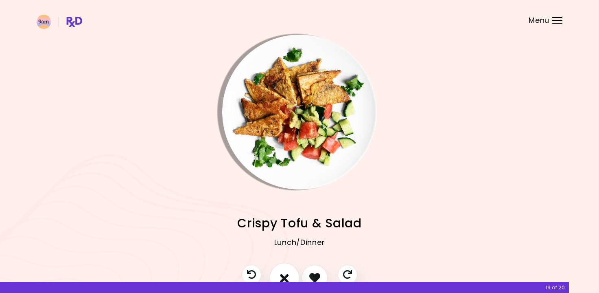
click at [282, 273] on icon "I don't like this recipe" at bounding box center [284, 277] width 9 height 13
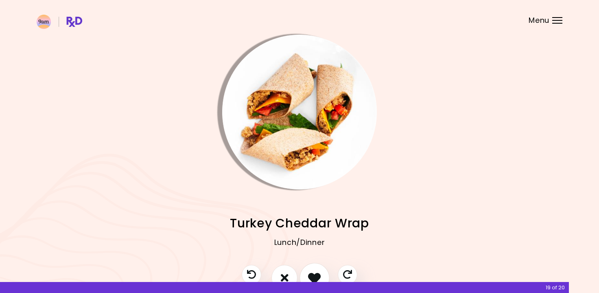
click at [313, 274] on icon "I like this recipe" at bounding box center [314, 277] width 13 height 13
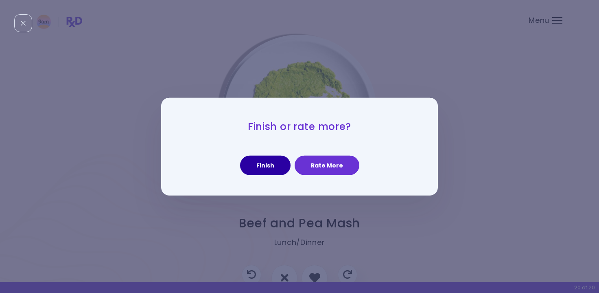
click at [277, 168] on button "Finish" at bounding box center [265, 165] width 50 height 20
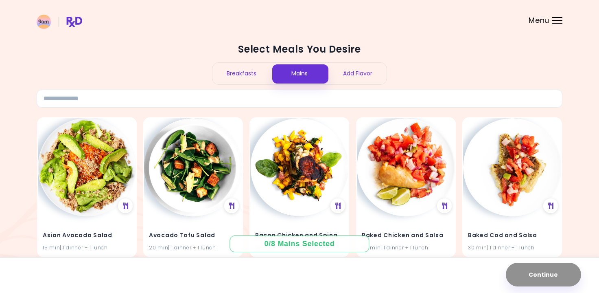
click at [242, 74] on div "Breakfasts" at bounding box center [241, 74] width 58 height 22
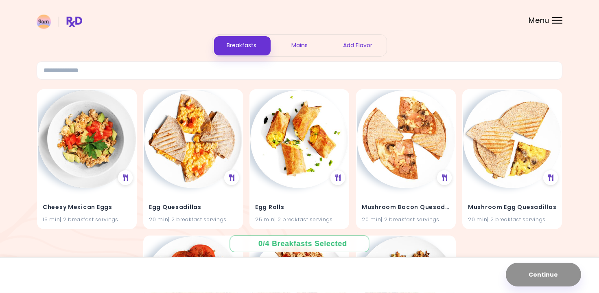
scroll to position [24, 0]
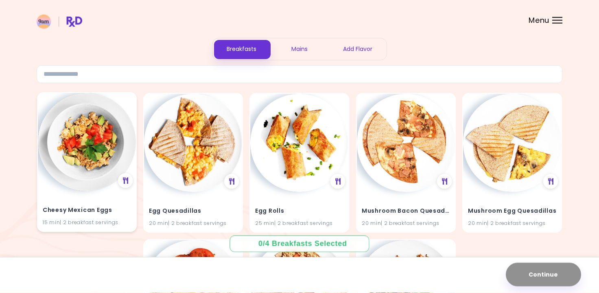
click at [81, 140] on img at bounding box center [87, 142] width 98 height 98
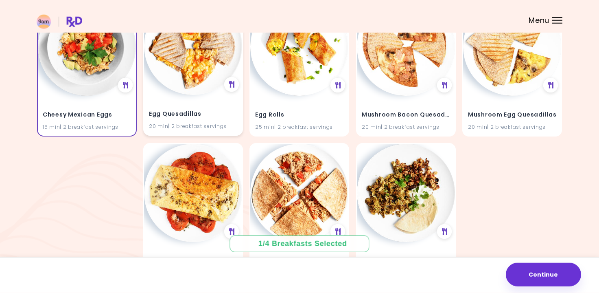
scroll to position [135, 0]
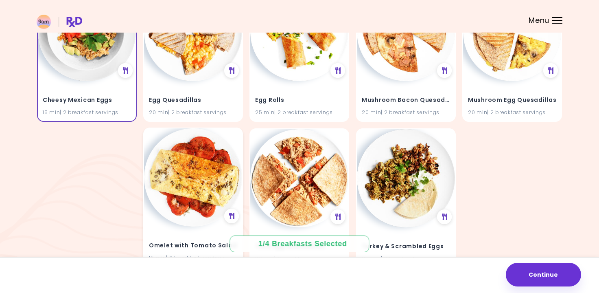
click at [212, 200] on img at bounding box center [193, 177] width 98 height 98
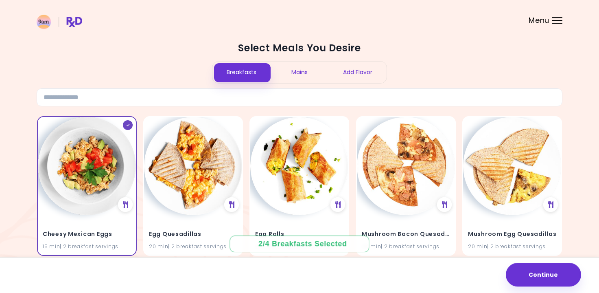
scroll to position [0, 0]
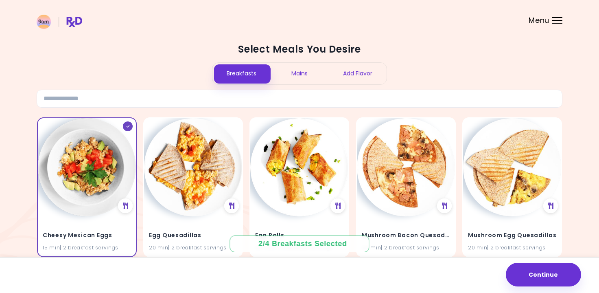
click at [299, 79] on div "Mains" at bounding box center [300, 74] width 58 height 22
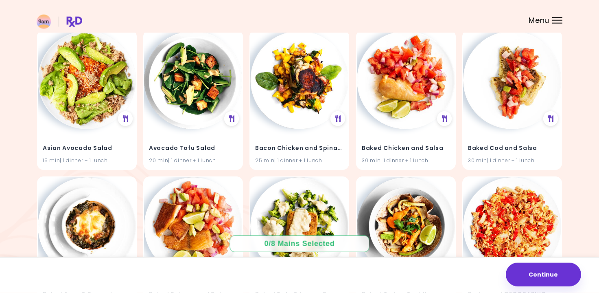
scroll to position [88, 0]
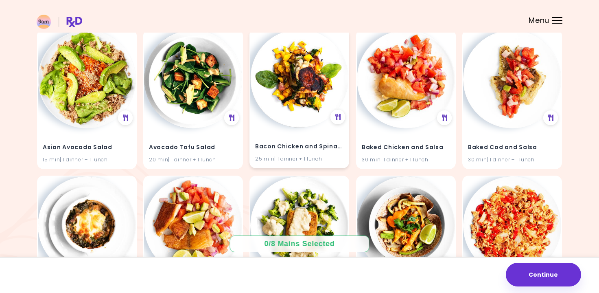
click at [302, 107] on img at bounding box center [299, 78] width 98 height 98
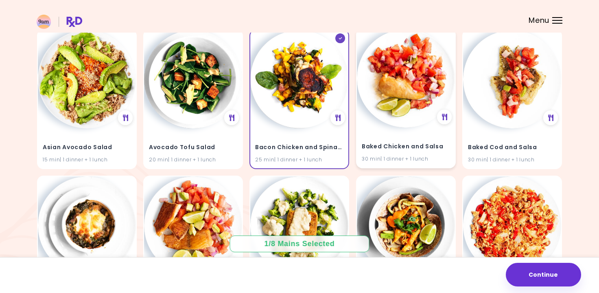
click at [400, 112] on img at bounding box center [406, 78] width 98 height 98
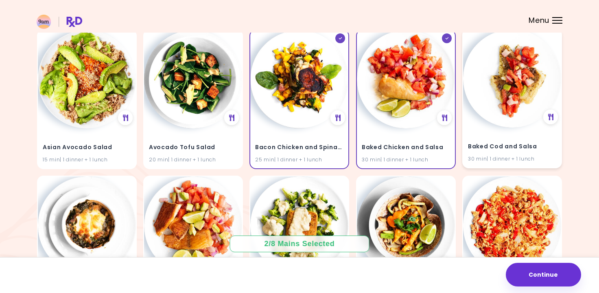
click at [501, 116] on img at bounding box center [512, 78] width 98 height 98
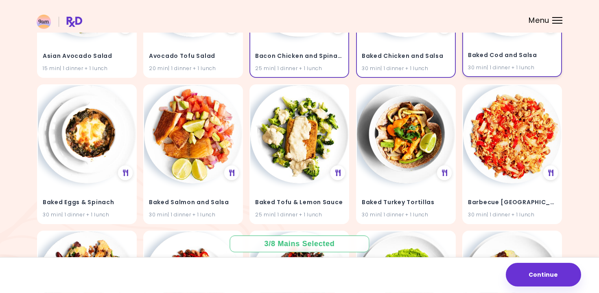
scroll to position [179, 0]
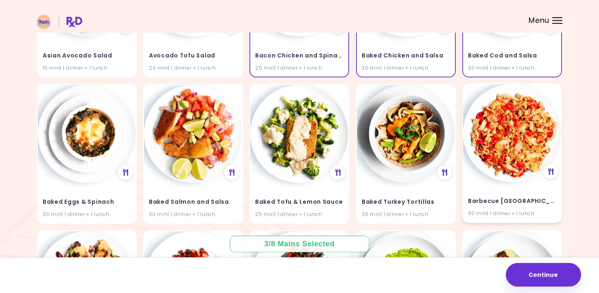
click at [508, 126] on img at bounding box center [512, 133] width 98 height 98
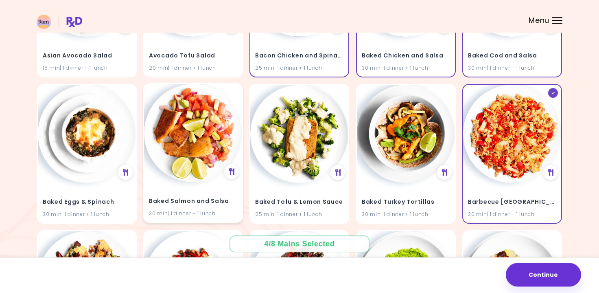
click at [201, 143] on img at bounding box center [193, 133] width 98 height 98
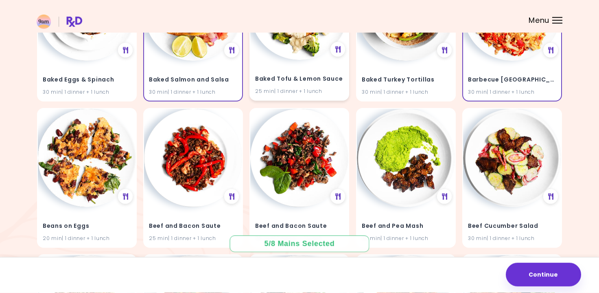
scroll to position [319, 0]
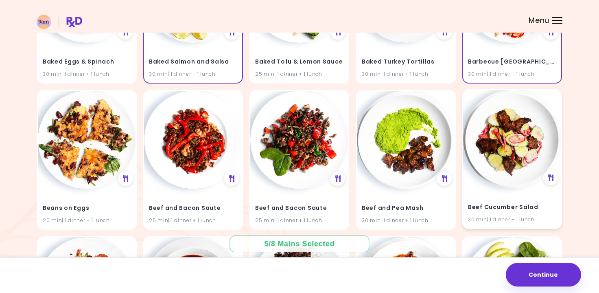
click at [505, 170] on img at bounding box center [512, 139] width 98 height 98
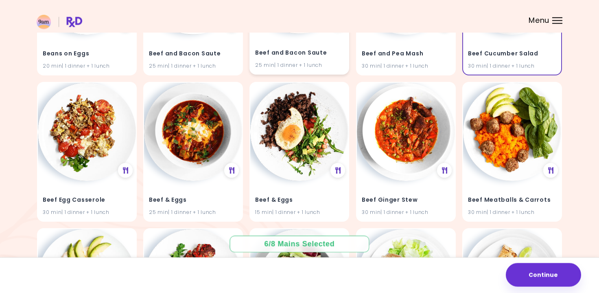
scroll to position [480, 0]
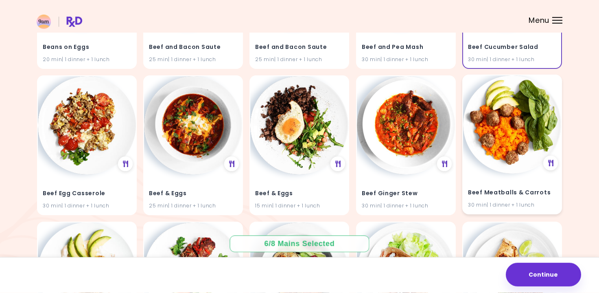
click at [502, 141] on img at bounding box center [512, 124] width 98 height 98
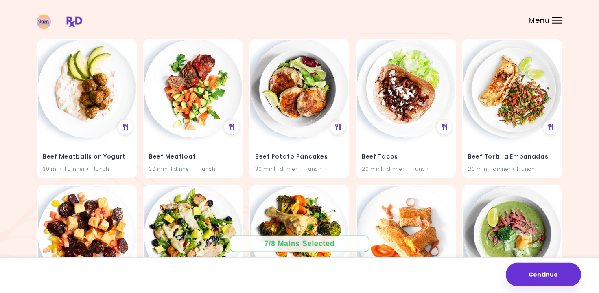
scroll to position [664, 0]
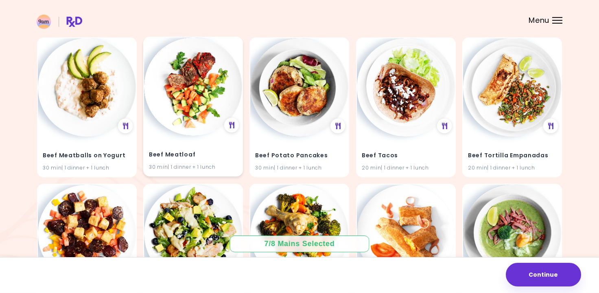
click at [183, 138] on div "Beef Meatloaf 30 min | 1 dinner + 1 lunch" at bounding box center [193, 156] width 98 height 40
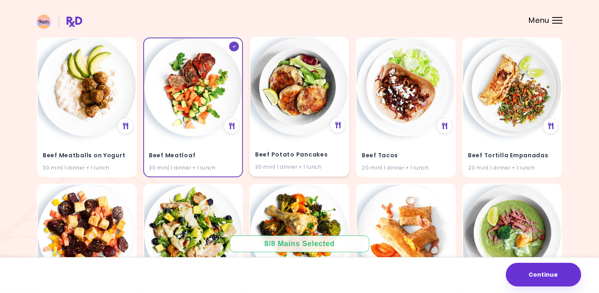
click at [295, 131] on img at bounding box center [299, 86] width 98 height 98
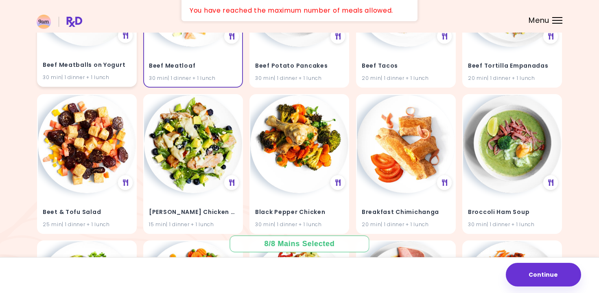
scroll to position [762, 0]
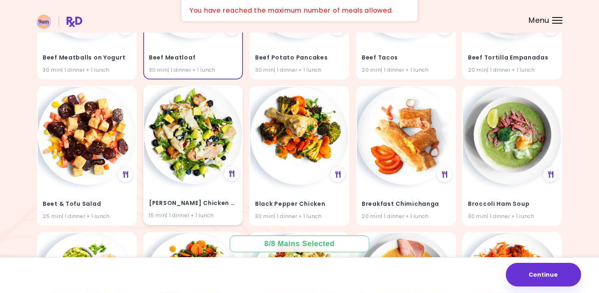
click at [199, 182] on img at bounding box center [193, 135] width 98 height 98
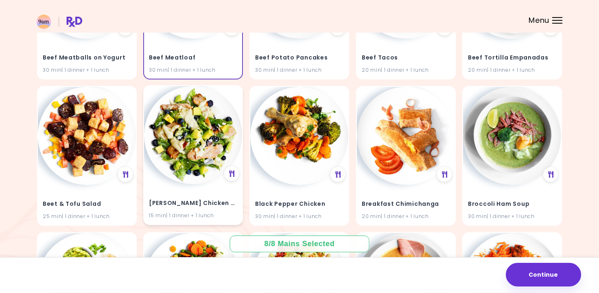
click at [209, 185] on div "[PERSON_NAME] Chicken Salad 15 min | 1 dinner + 1 lunch" at bounding box center [193, 204] width 98 height 40
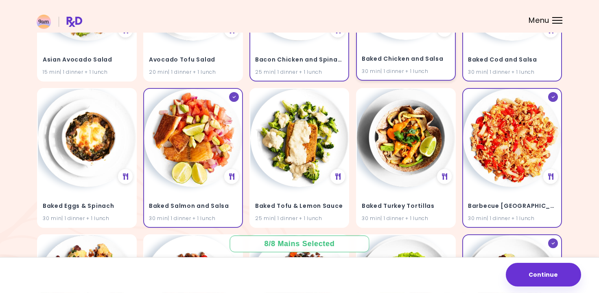
scroll to position [179, 0]
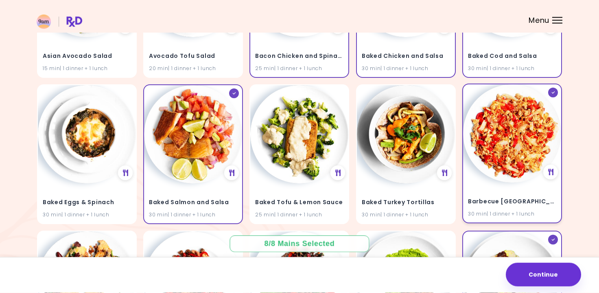
click at [531, 158] on img at bounding box center [512, 133] width 98 height 98
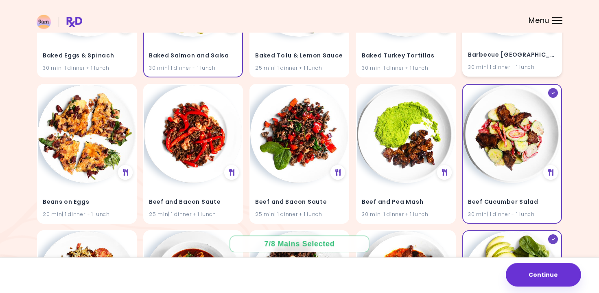
scroll to position [326, 0]
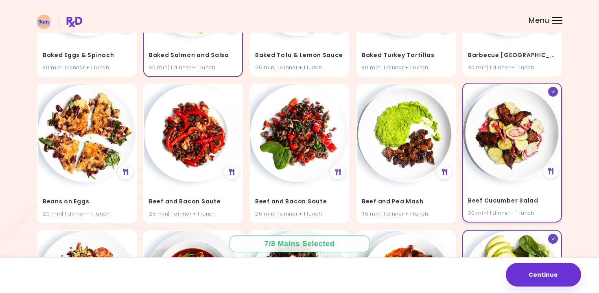
click at [512, 176] on img at bounding box center [512, 132] width 98 height 98
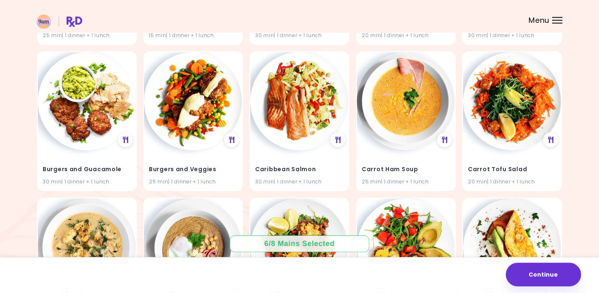
scroll to position [929, 0]
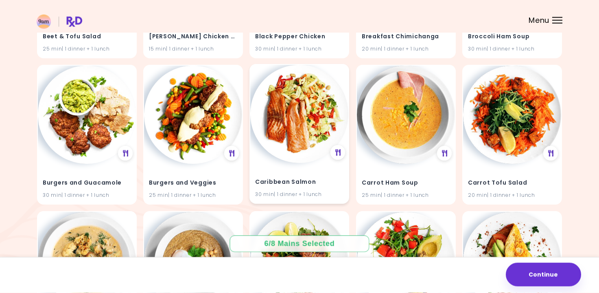
click at [303, 144] on img at bounding box center [299, 114] width 98 height 98
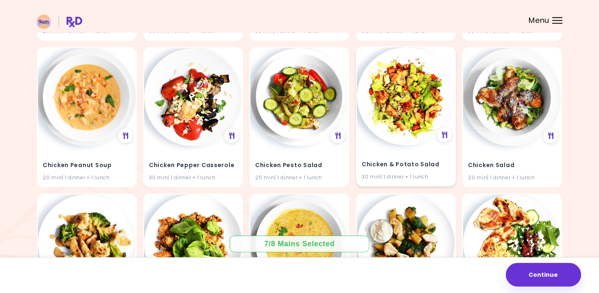
scroll to position [2262, 0]
click at [402, 90] on img at bounding box center [406, 97] width 98 height 98
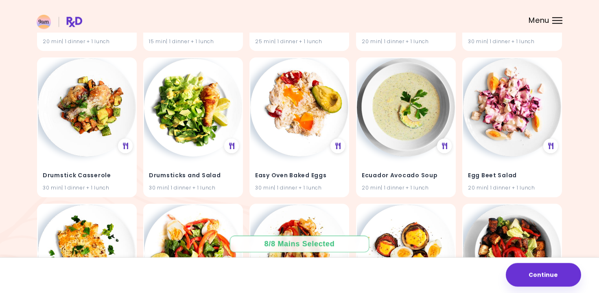
scroll to position [3568, 0]
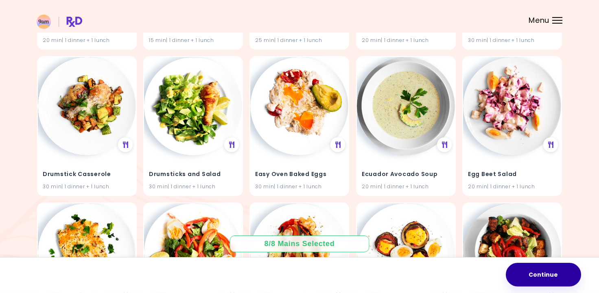
click at [545, 276] on button "Continue" at bounding box center [543, 275] width 75 height 24
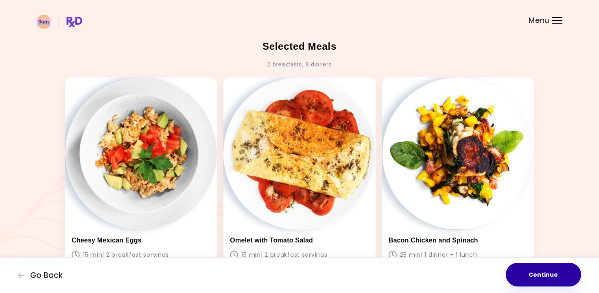
click at [558, 275] on button "Continue" at bounding box center [543, 275] width 75 height 24
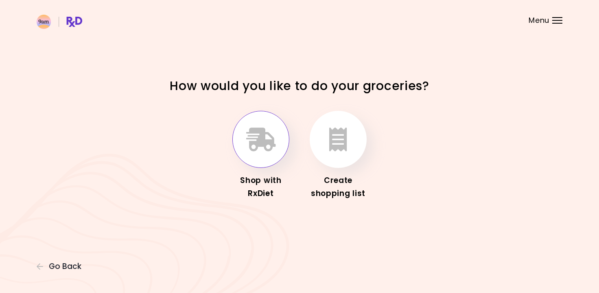
click at [249, 146] on icon "button" at bounding box center [261, 139] width 30 height 24
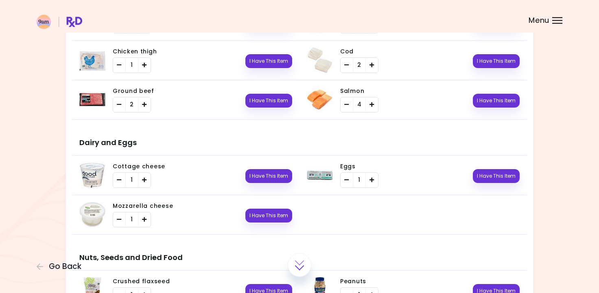
scroll to position [591, 0]
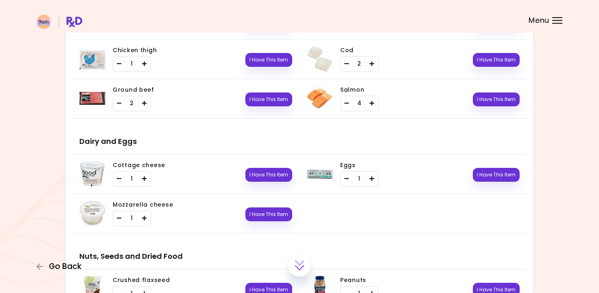
click at [68, 265] on span "Go Back" at bounding box center [65, 266] width 33 height 9
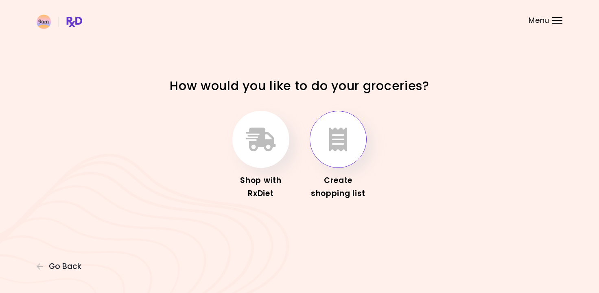
click at [339, 149] on icon "button" at bounding box center [338, 139] width 18 height 24
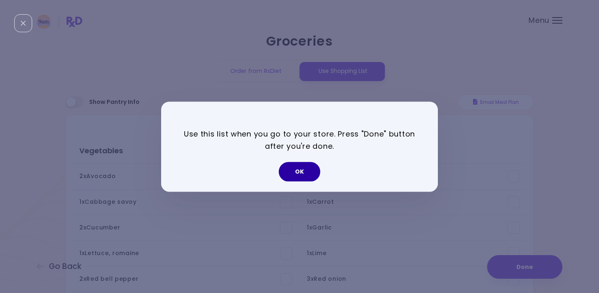
click at [303, 172] on button "OK" at bounding box center [300, 172] width 42 height 20
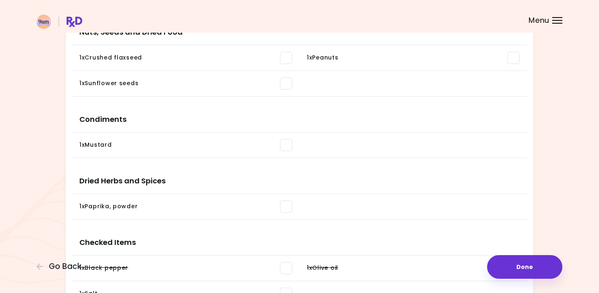
scroll to position [599, 0]
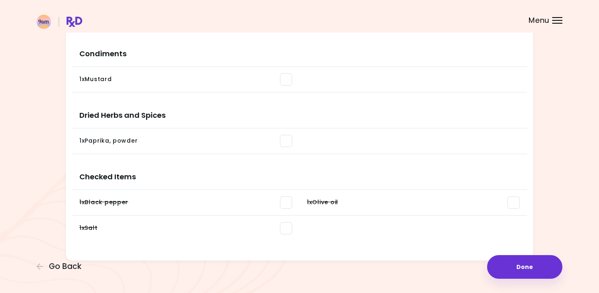
click at [291, 142] on span at bounding box center [286, 141] width 12 height 12
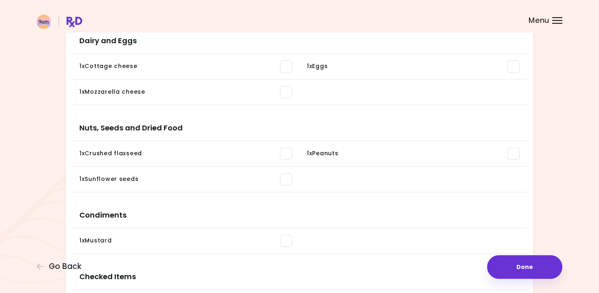
scroll to position [436, 0]
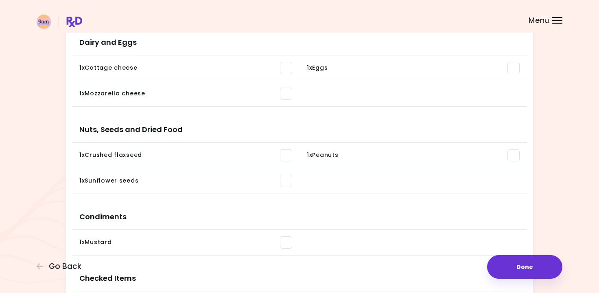
click at [514, 155] on span at bounding box center [514, 155] width 12 height 12
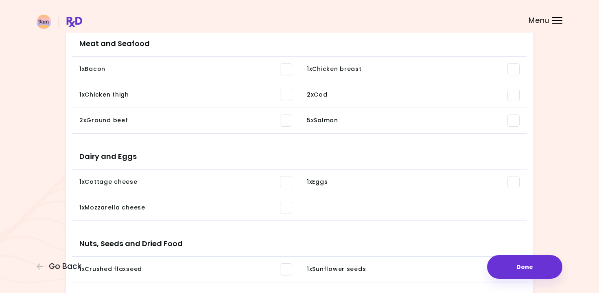
scroll to position [322, 0]
click at [517, 183] on span at bounding box center [514, 182] width 12 height 12
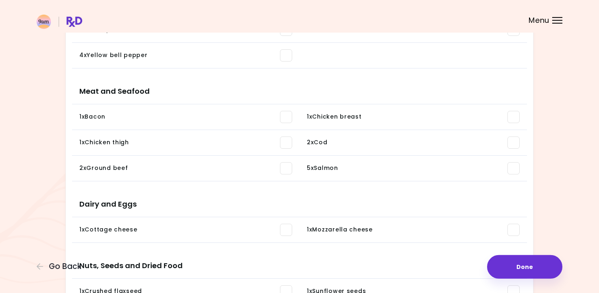
scroll to position [273, 0]
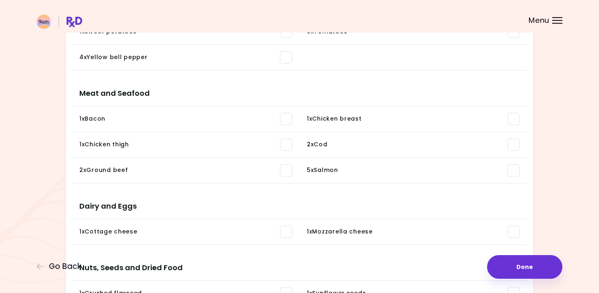
click at [511, 119] on span at bounding box center [514, 119] width 12 height 12
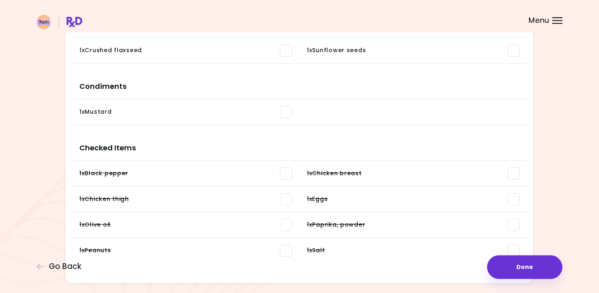
scroll to position [512, 0]
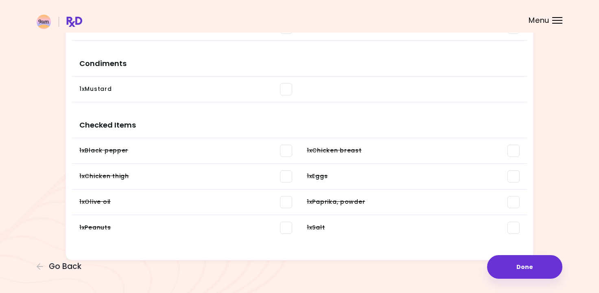
click at [514, 151] on span at bounding box center [514, 150] width 12 height 12
click at [515, 173] on span at bounding box center [514, 176] width 12 height 12
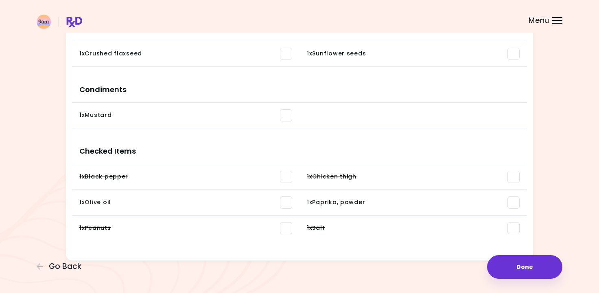
click at [512, 176] on span at bounding box center [514, 177] width 12 height 12
click at [288, 226] on span at bounding box center [286, 228] width 12 height 12
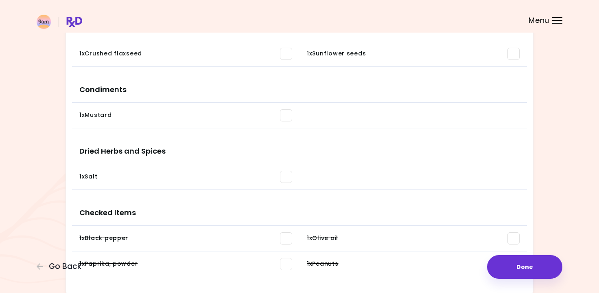
click at [287, 201] on h3 "Checked Items" at bounding box center [299, 209] width 455 height 33
click at [284, 235] on span at bounding box center [286, 238] width 12 height 12
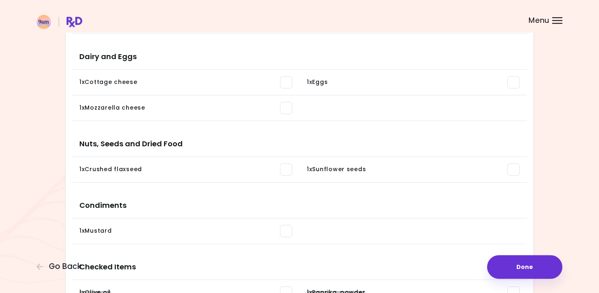
scroll to position [573, 0]
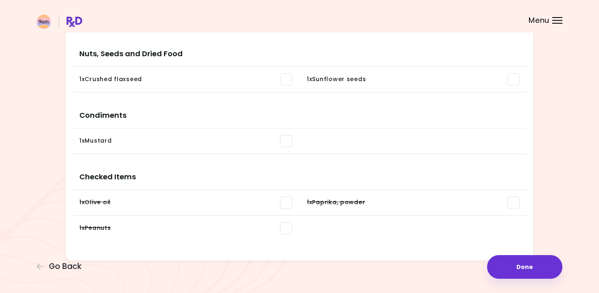
click at [515, 199] on span at bounding box center [514, 202] width 12 height 12
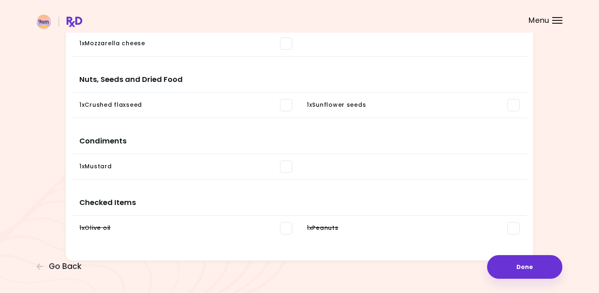
click at [285, 224] on span at bounding box center [286, 228] width 12 height 12
click at [286, 228] on span at bounding box center [286, 228] width 12 height 12
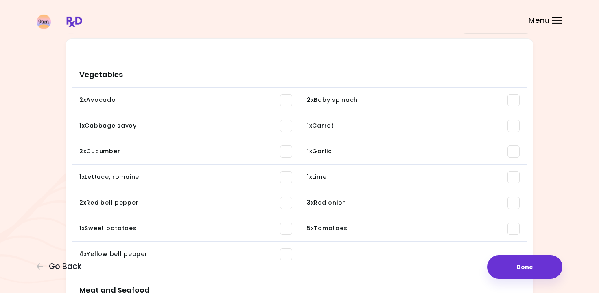
scroll to position [0, 0]
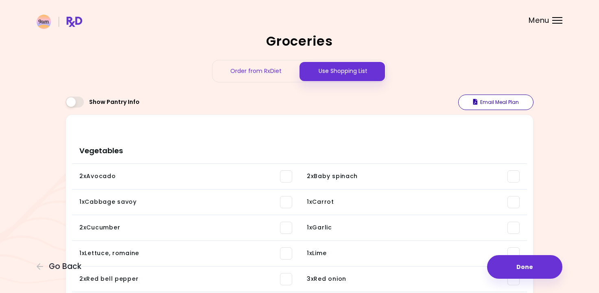
click at [489, 100] on button "Email Meal Plan" at bounding box center [495, 101] width 75 height 15
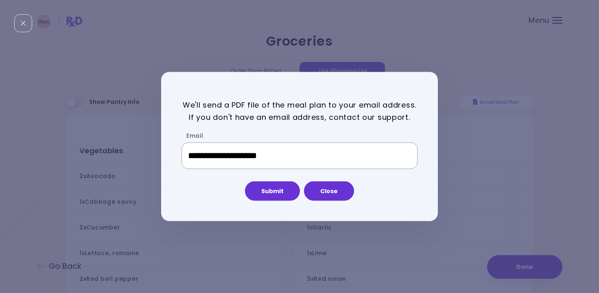
click at [304, 160] on input "**********" at bounding box center [300, 155] width 236 height 27
click at [304, 160] on input "******" at bounding box center [300, 155] width 236 height 27
type input "**********"
click at [282, 190] on button "Submit" at bounding box center [272, 191] width 55 height 20
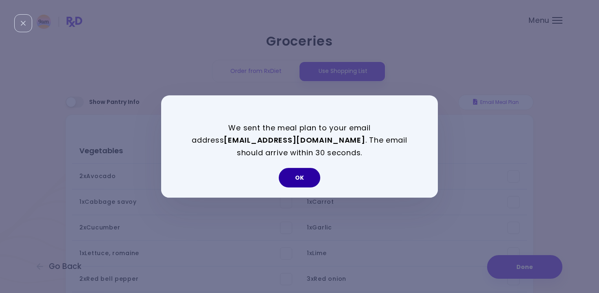
click at [294, 177] on button "OK" at bounding box center [300, 178] width 42 height 20
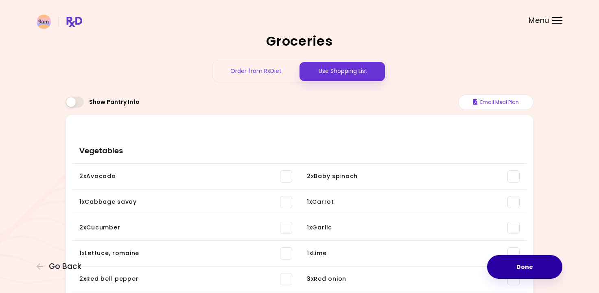
click at [528, 269] on button "Done" at bounding box center [524, 267] width 75 height 24
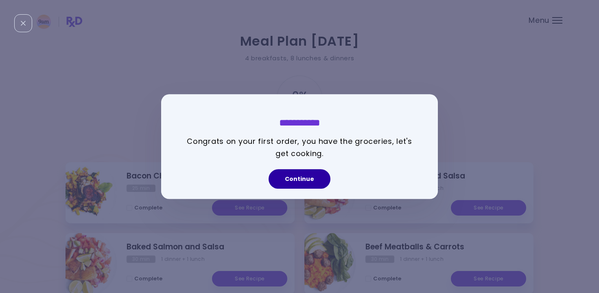
click at [314, 180] on button "Continue" at bounding box center [300, 179] width 62 height 20
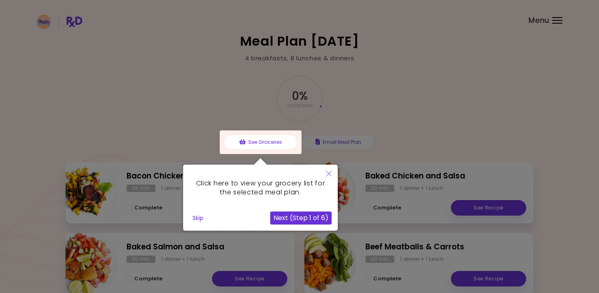
click at [200, 219] on button "Skip" at bounding box center [198, 218] width 18 height 12
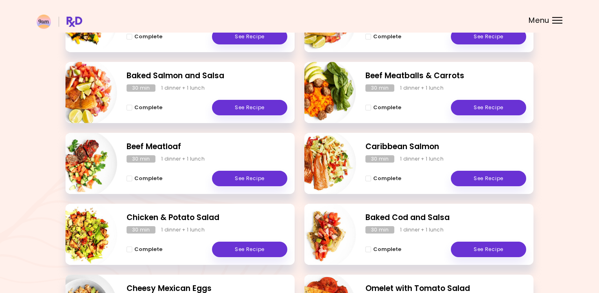
scroll to position [258, 0]
